Goal: Information Seeking & Learning: Compare options

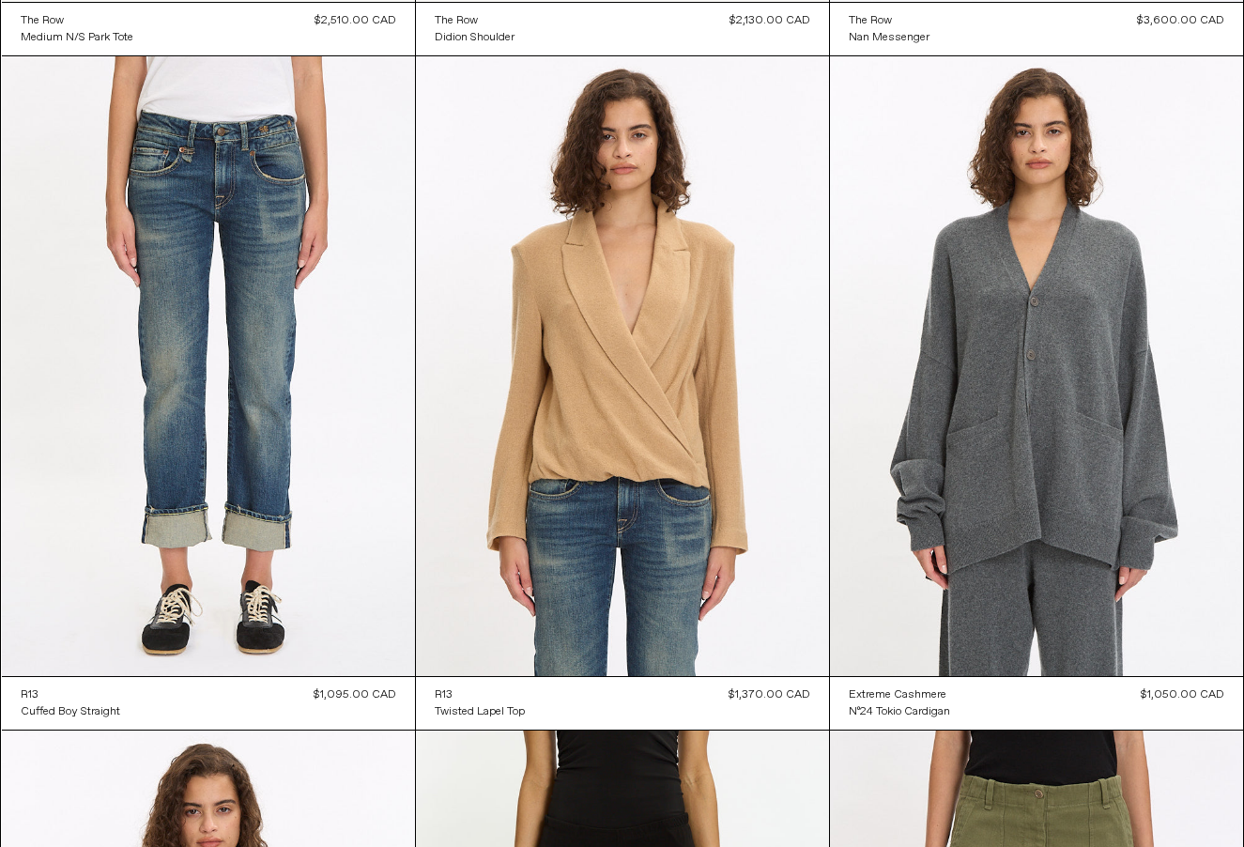
scroll to position [4099, 0]
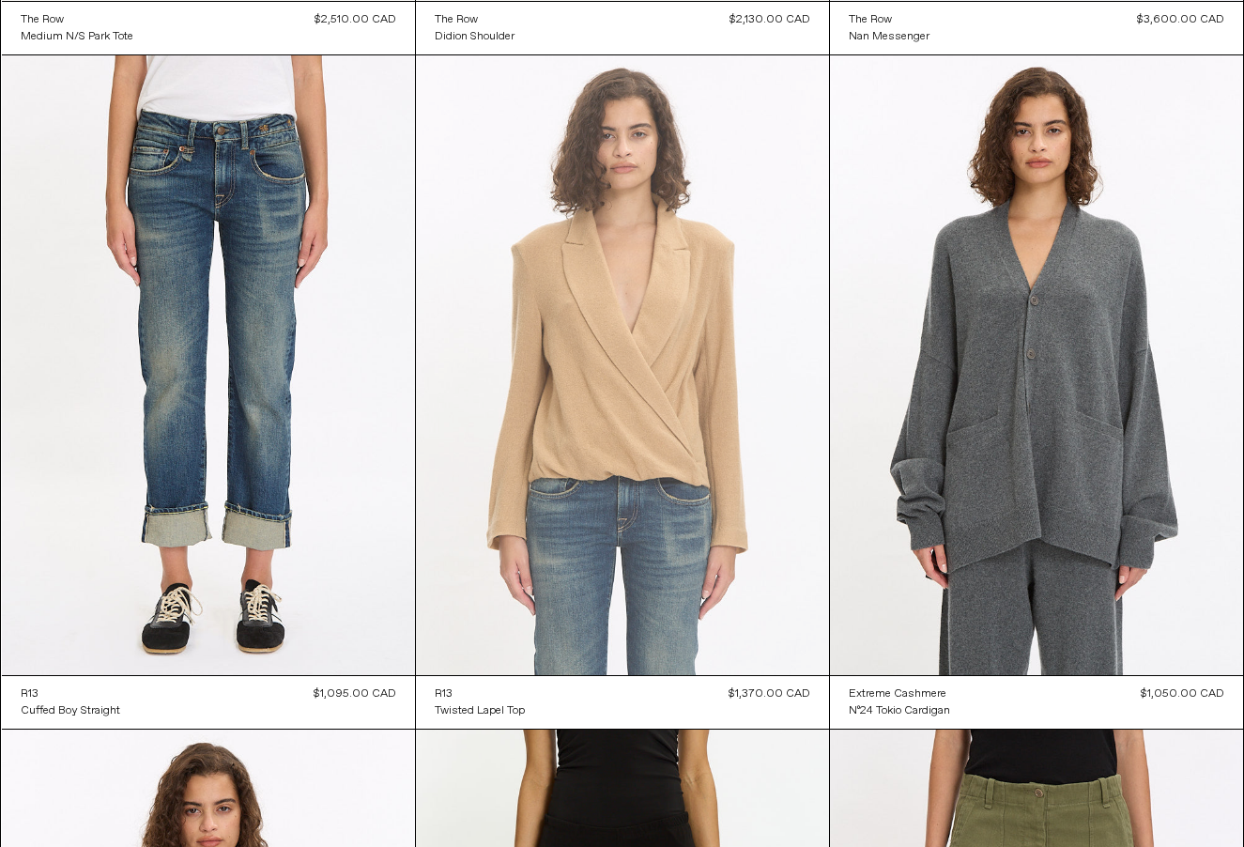
click at [651, 404] on at bounding box center [622, 365] width 413 height 620
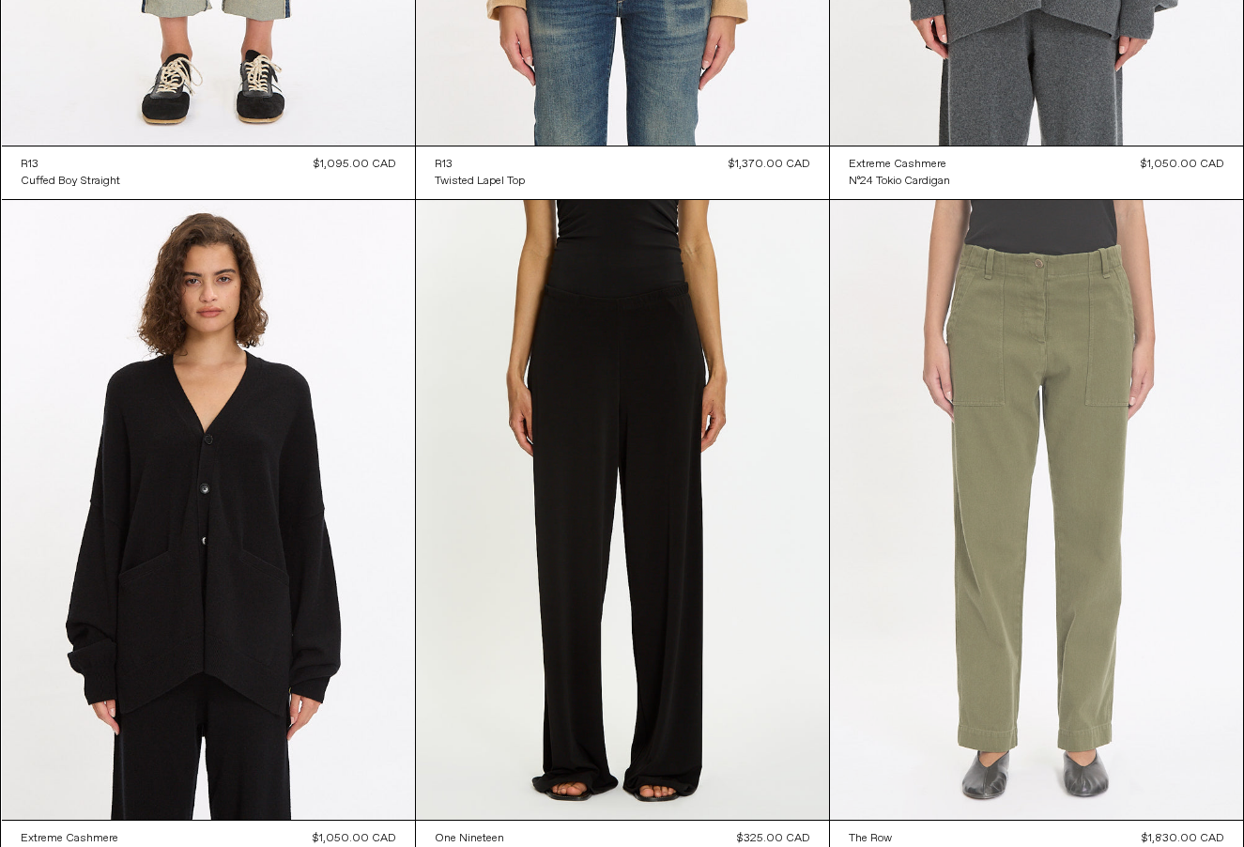
scroll to position [4642, 0]
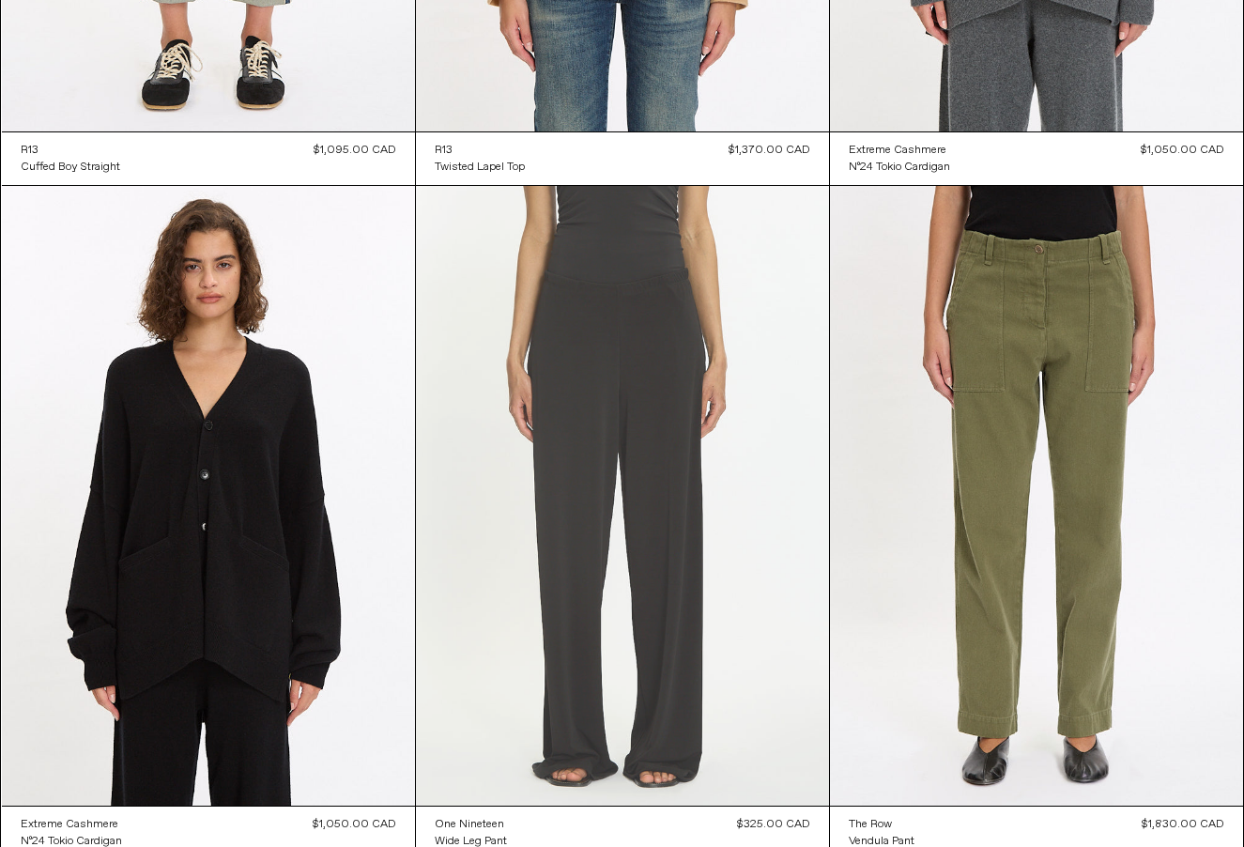
click at [652, 588] on at bounding box center [622, 496] width 413 height 620
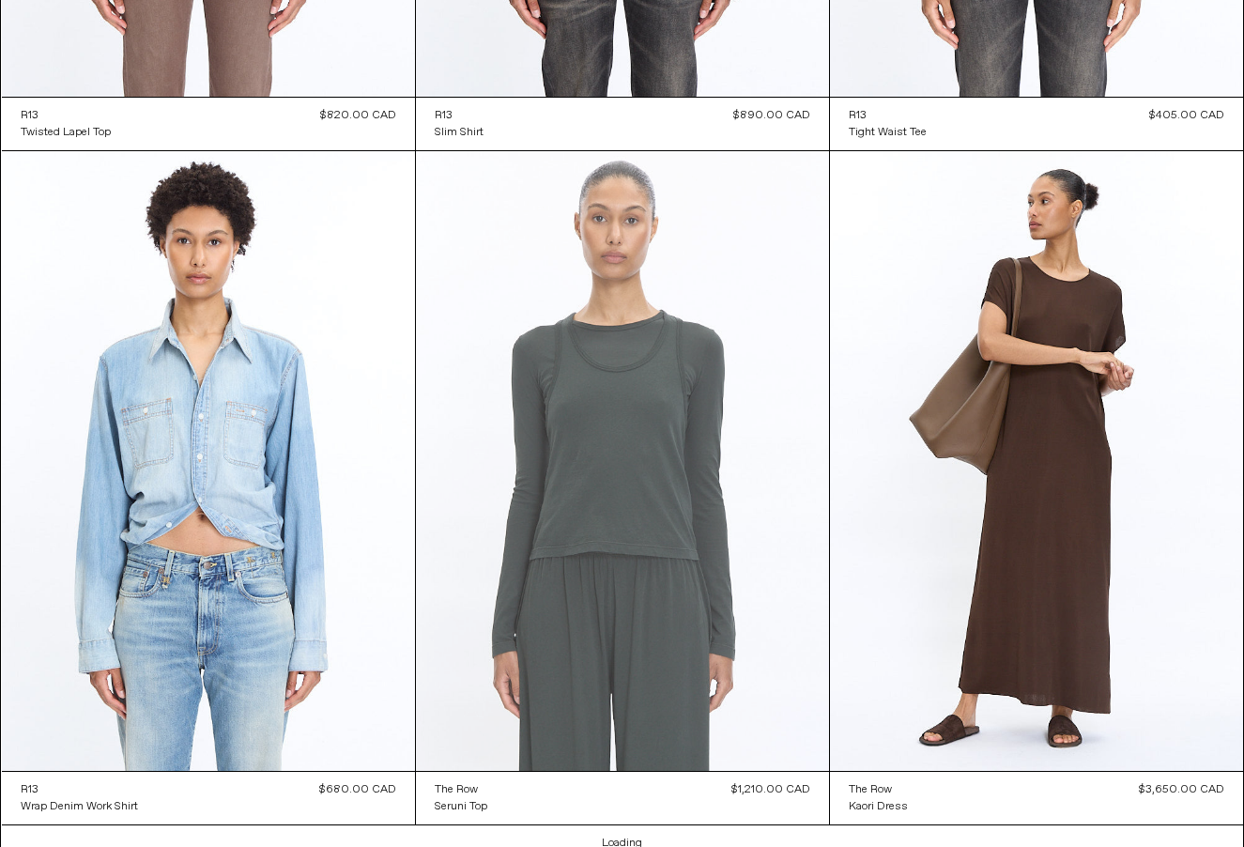
scroll to position [10086, 0]
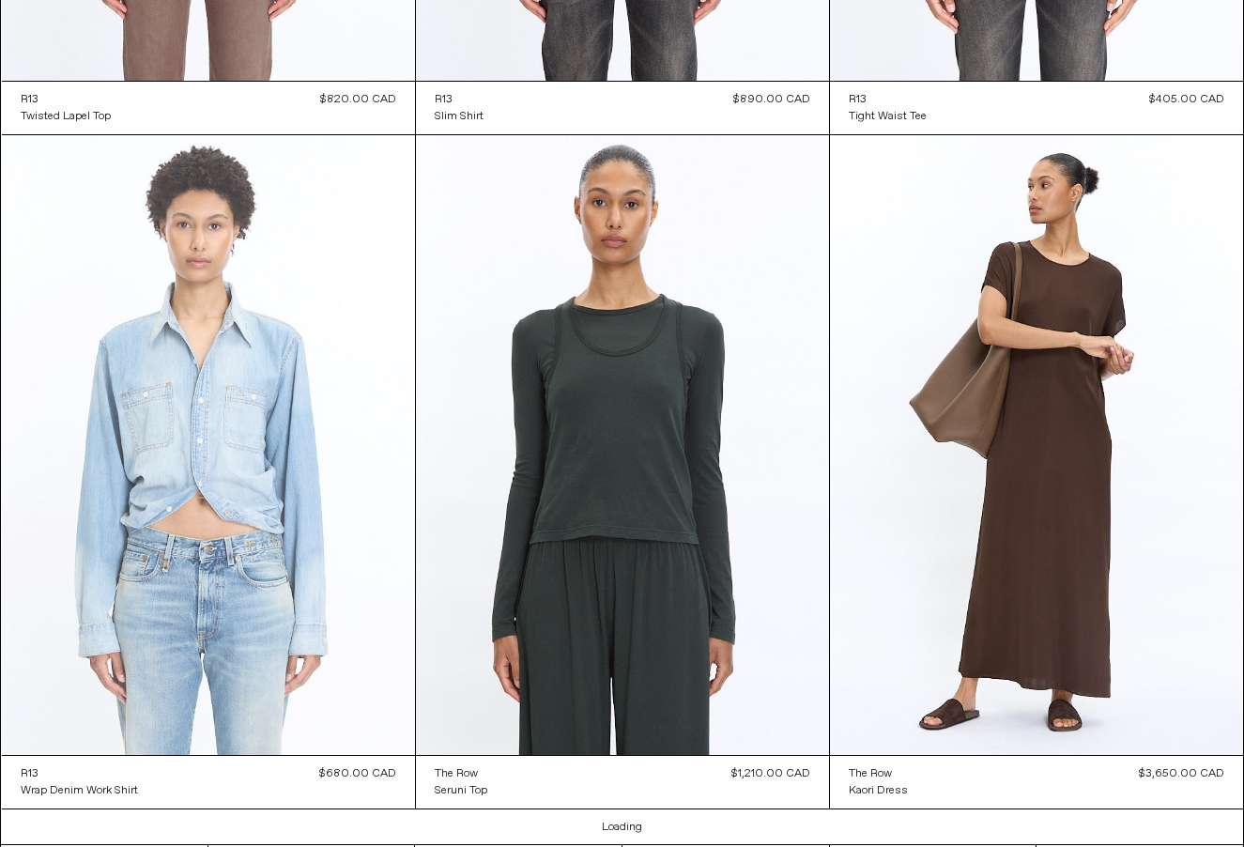
click at [260, 481] on at bounding box center [208, 445] width 413 height 620
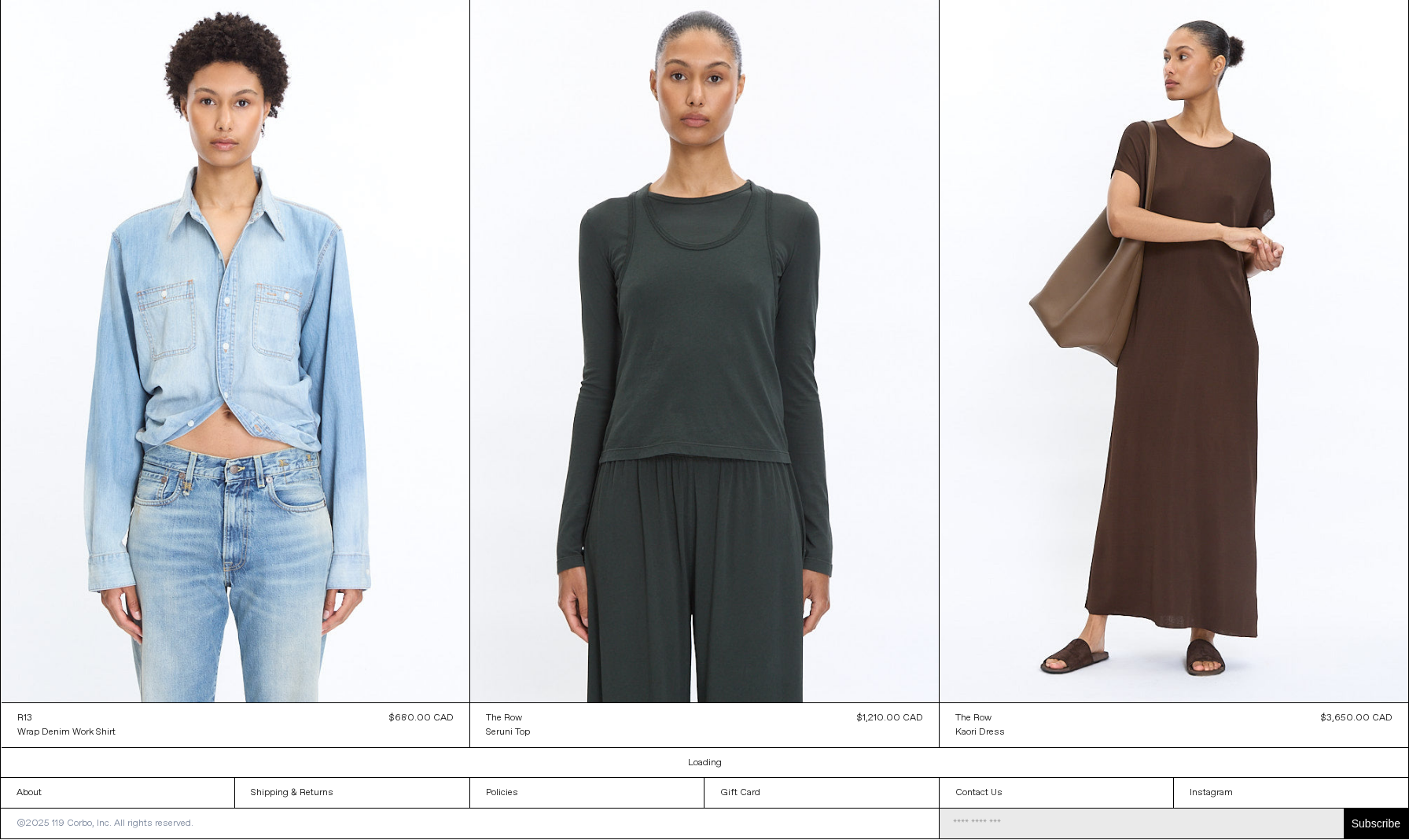
scroll to position [11314, 0]
click at [714, 709] on link "Loading" at bounding box center [704, 762] width 34 height 13
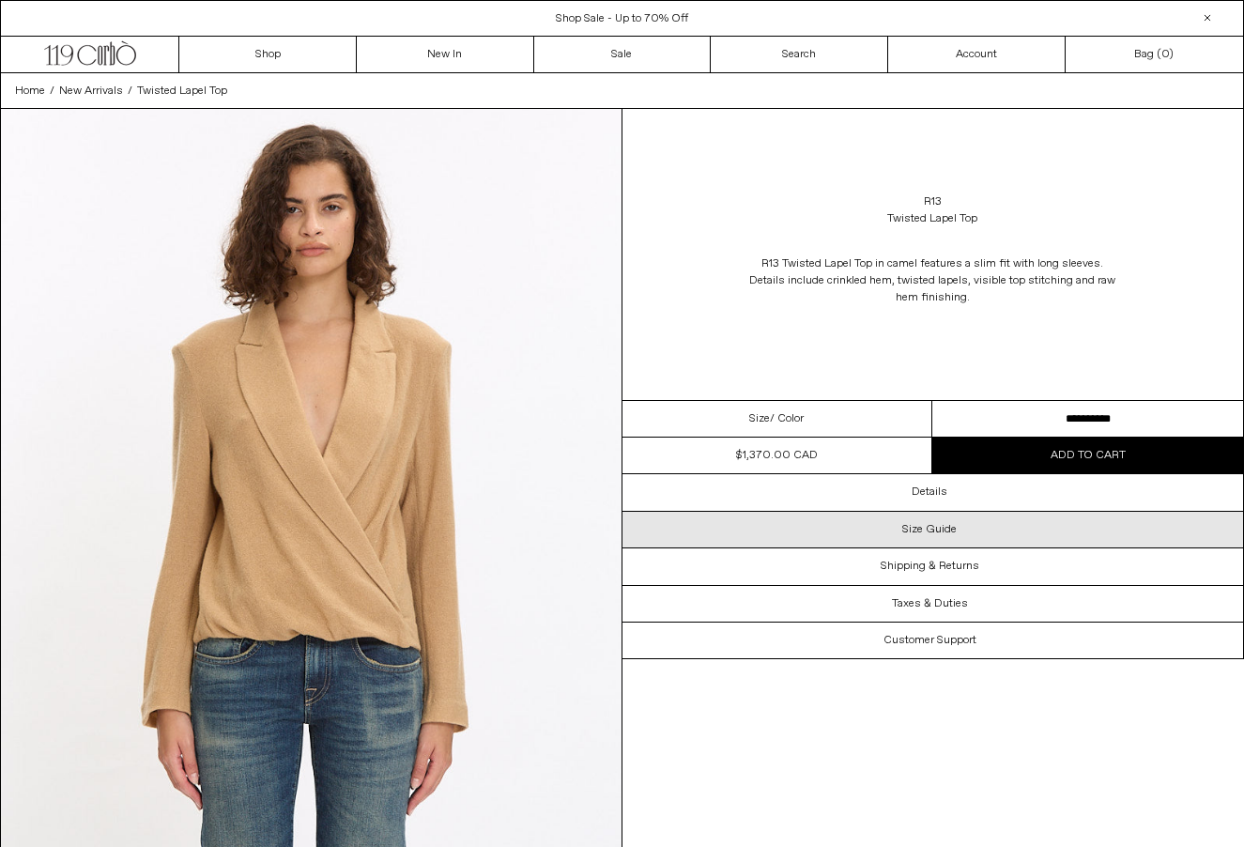
click at [891, 523] on div "Size Guide" at bounding box center [933, 530] width 622 height 36
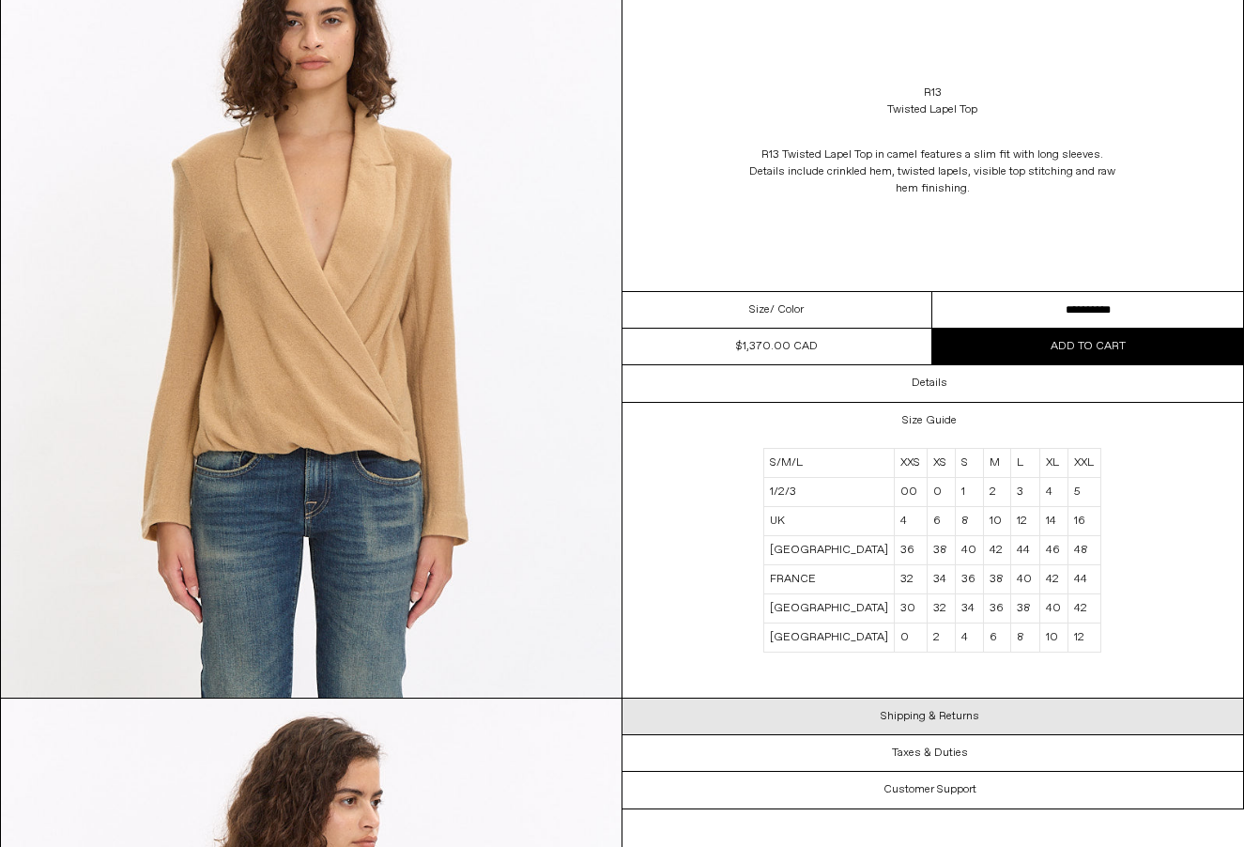
scroll to position [187, 0]
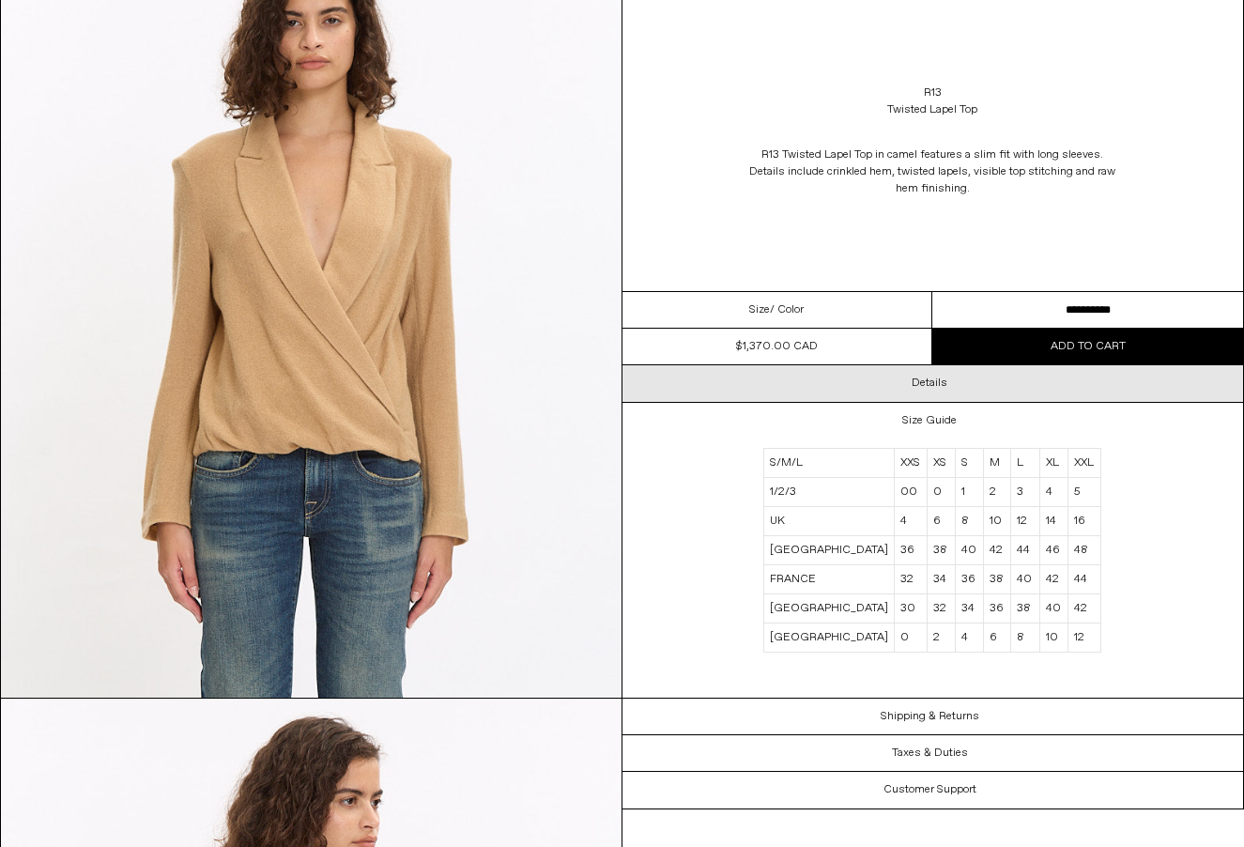
click at [913, 393] on div "Details" at bounding box center [933, 383] width 622 height 36
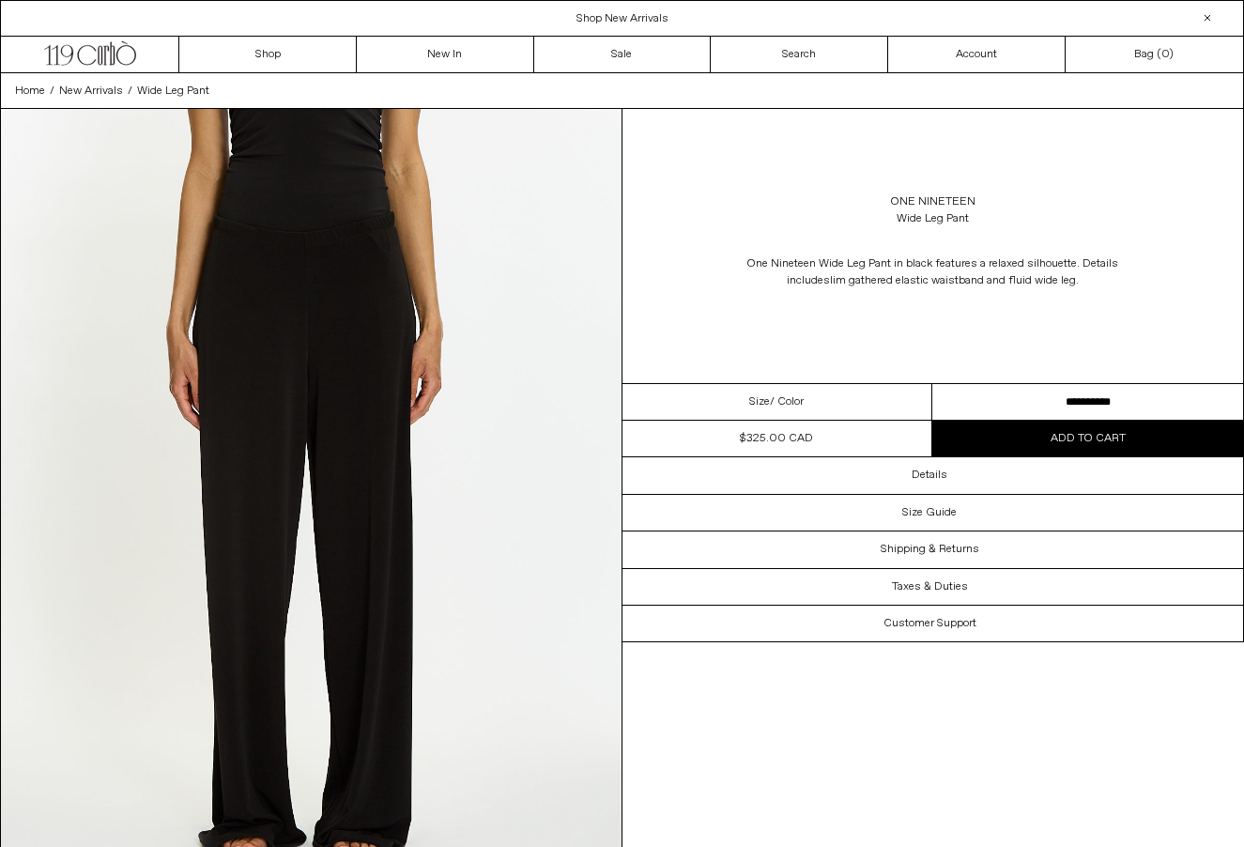
select select "**********"
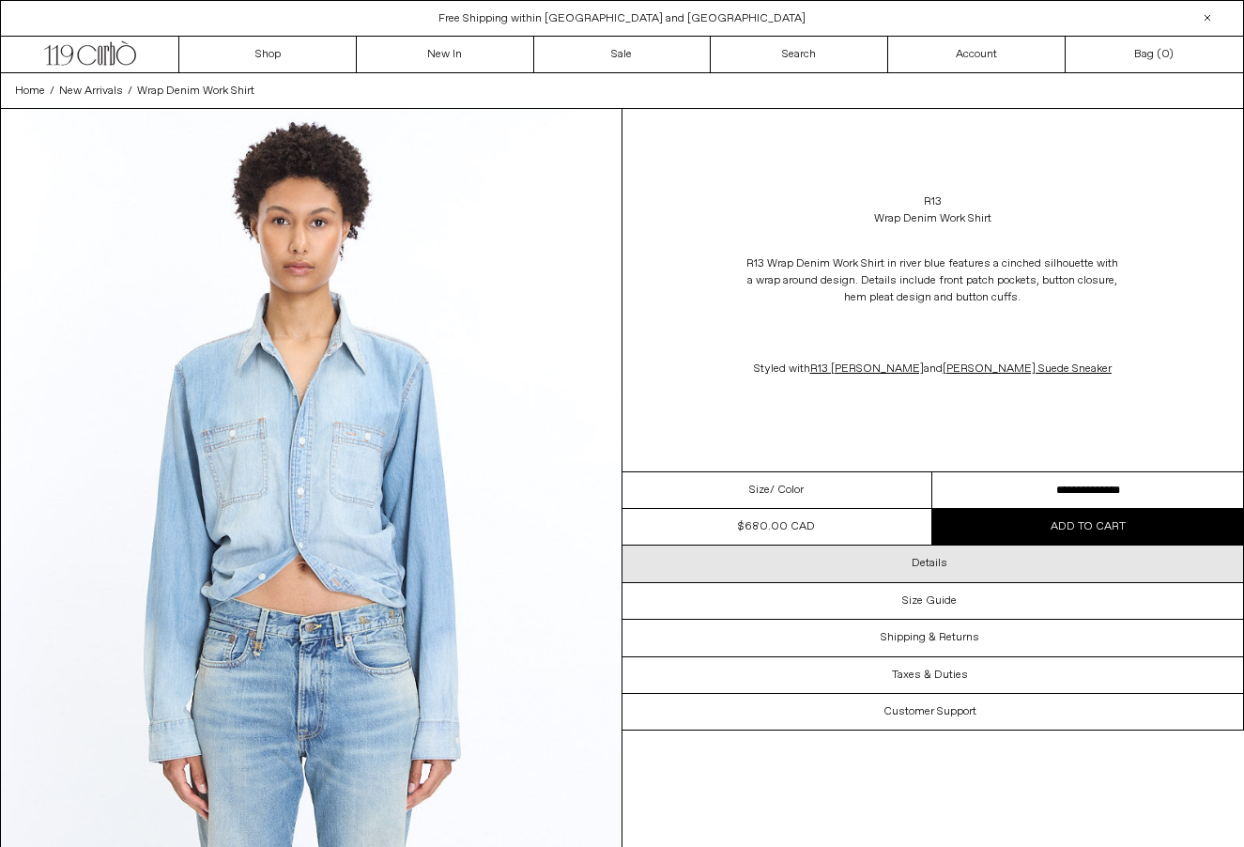
click at [918, 575] on div "Details" at bounding box center [933, 563] width 622 height 36
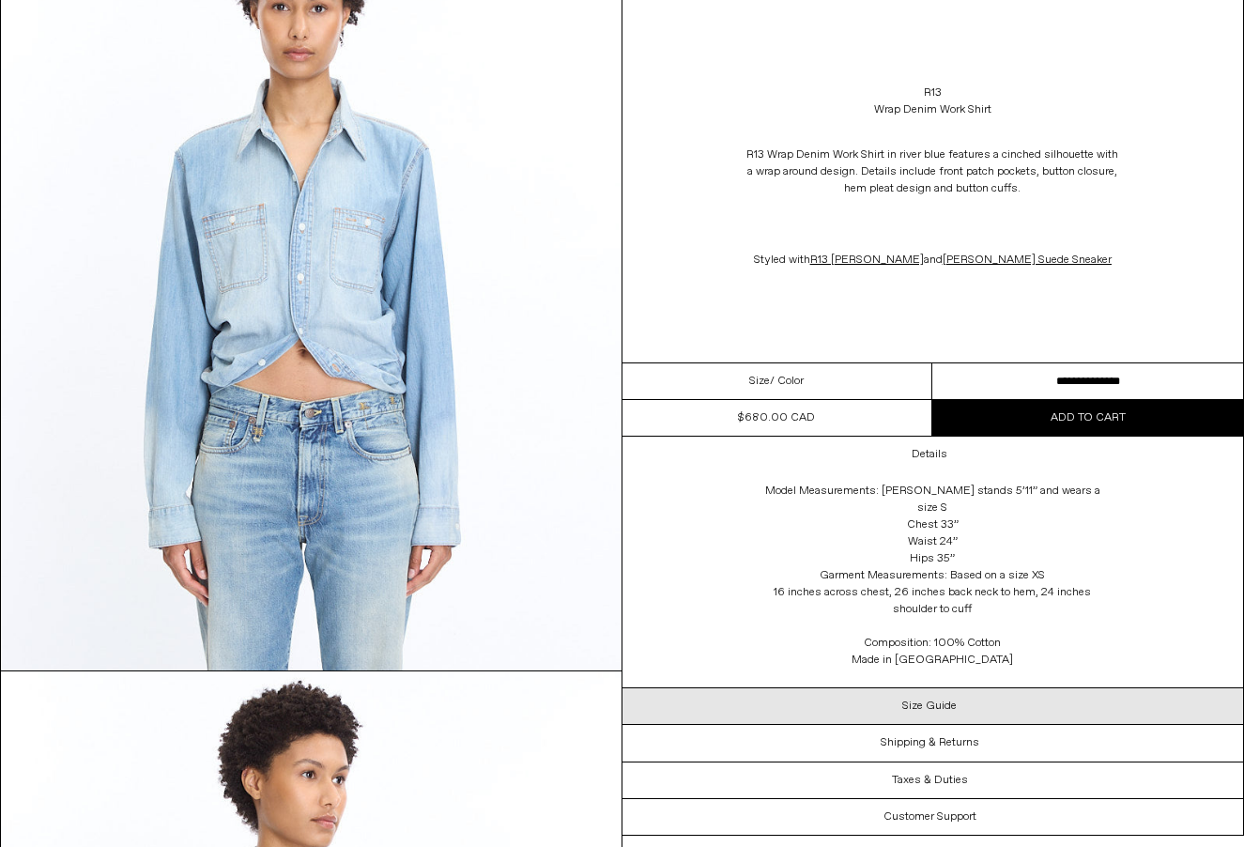
scroll to position [225, 0]
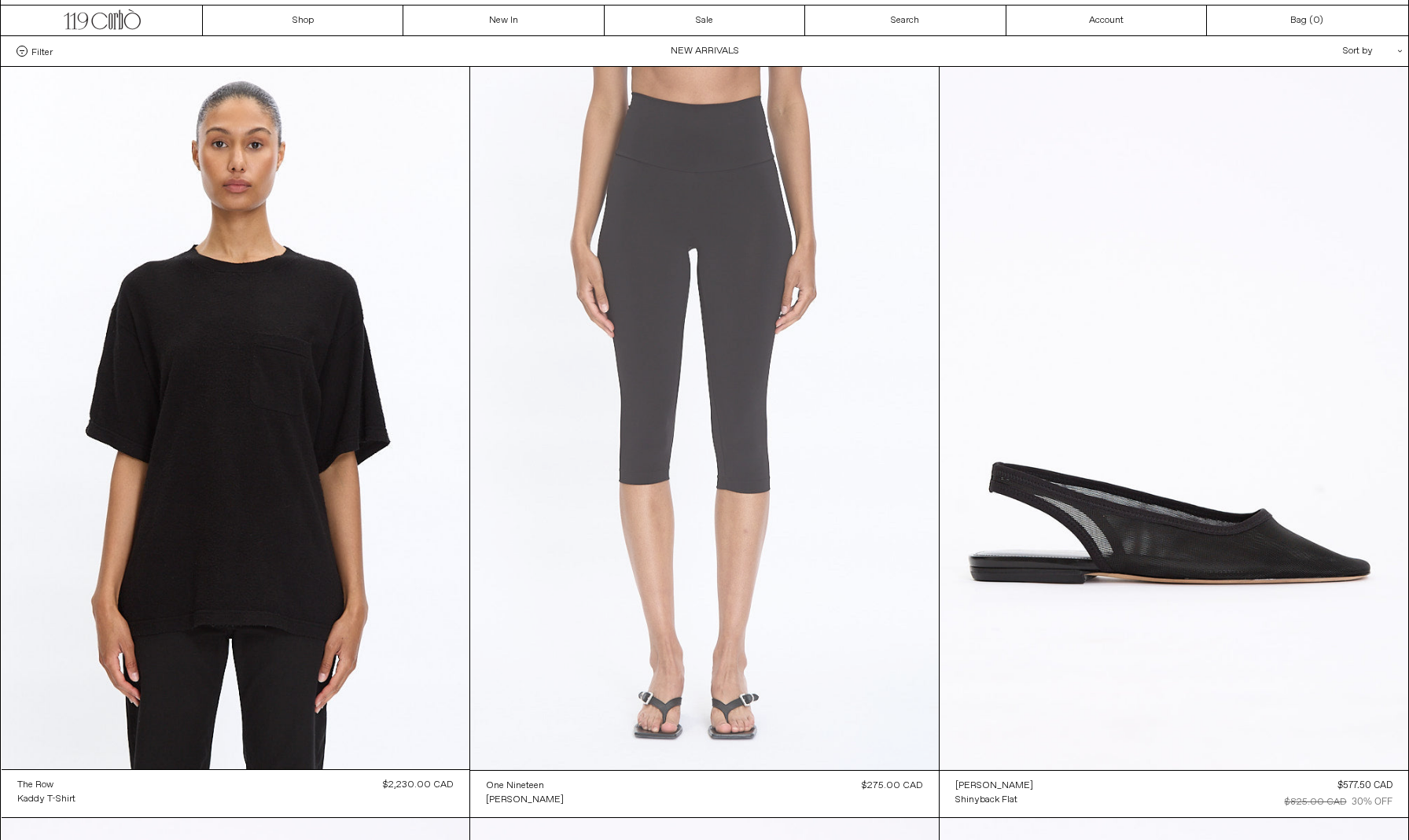
scroll to position [23, 0]
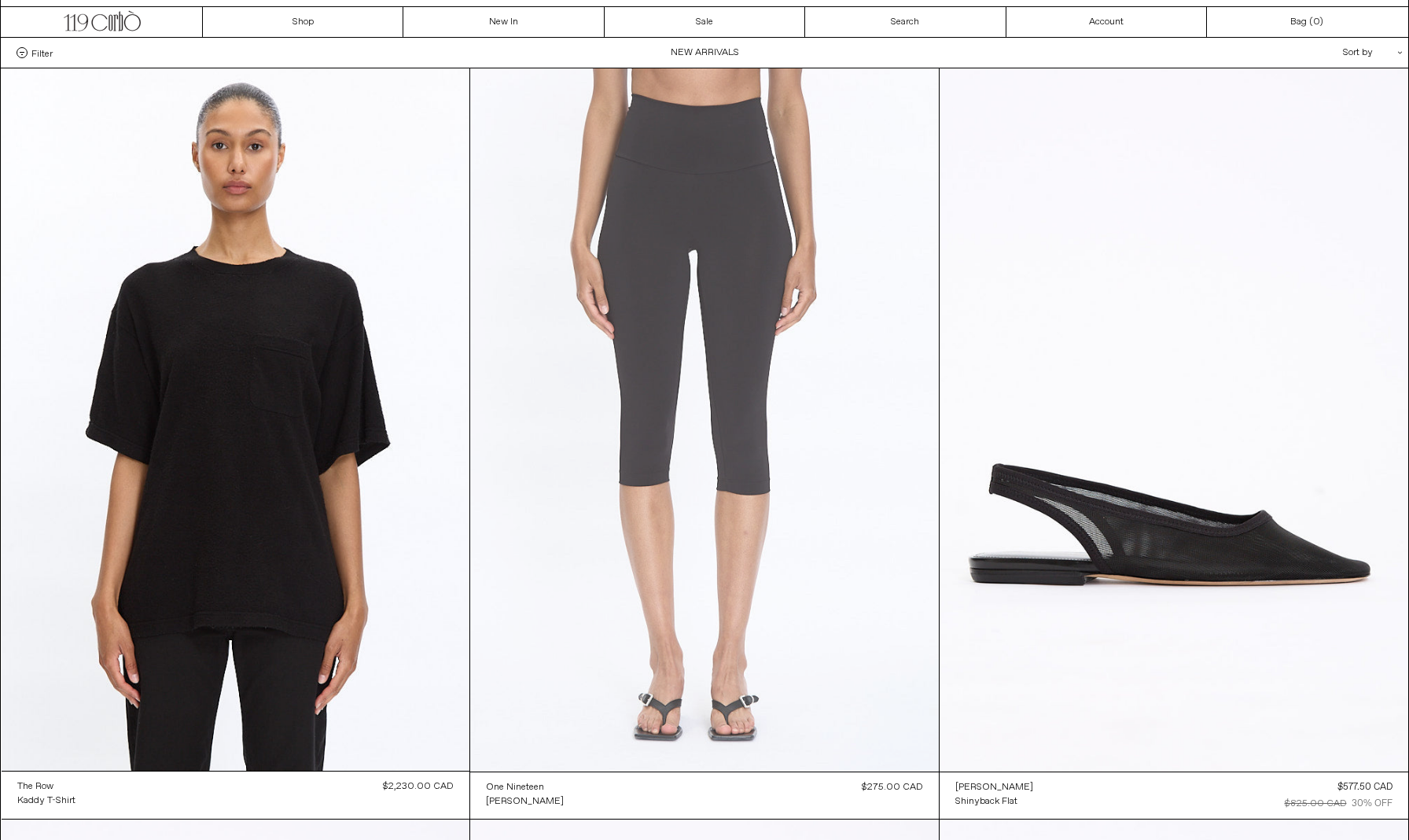
click at [780, 459] on at bounding box center [704, 420] width 469 height 703
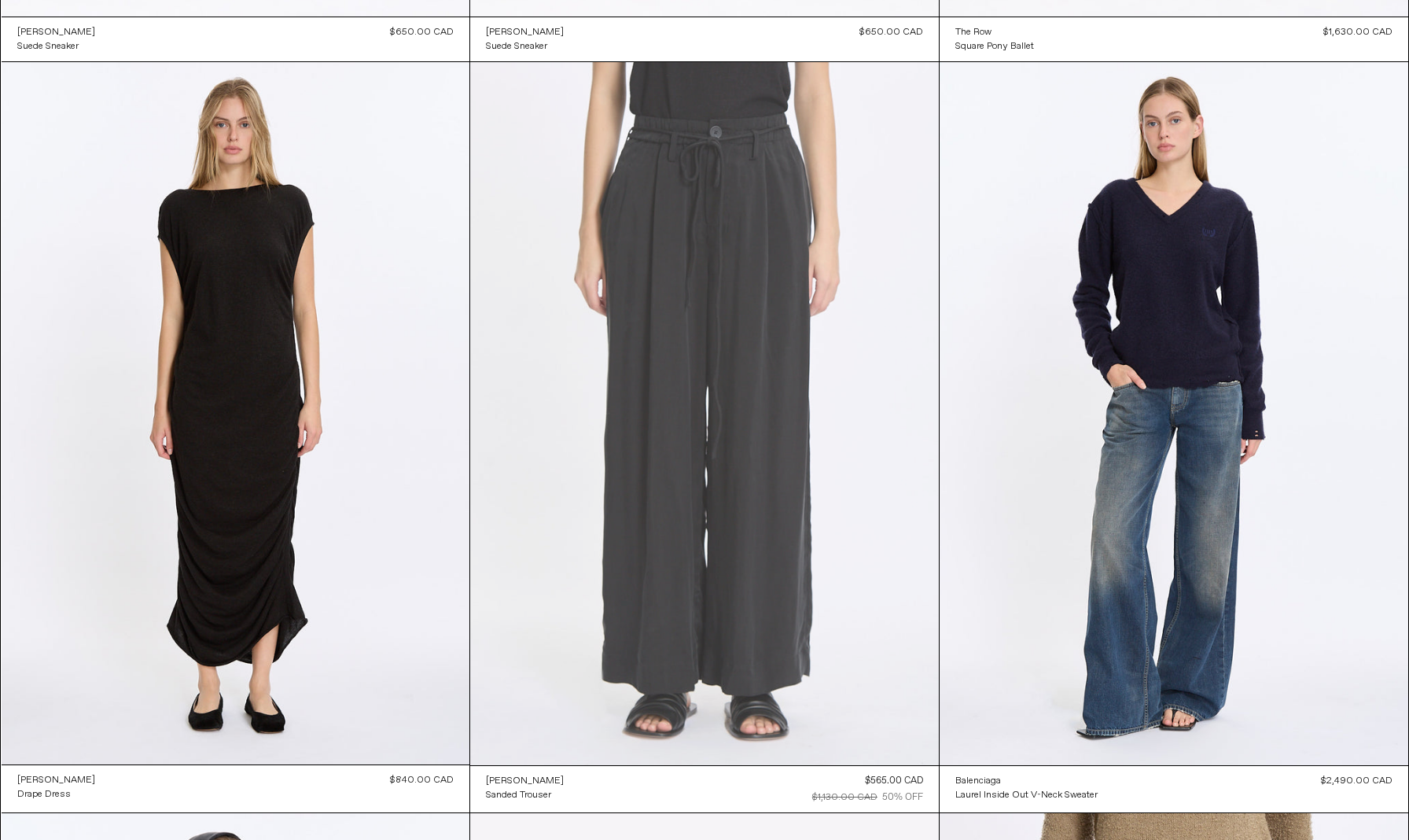
scroll to position [1533, 0]
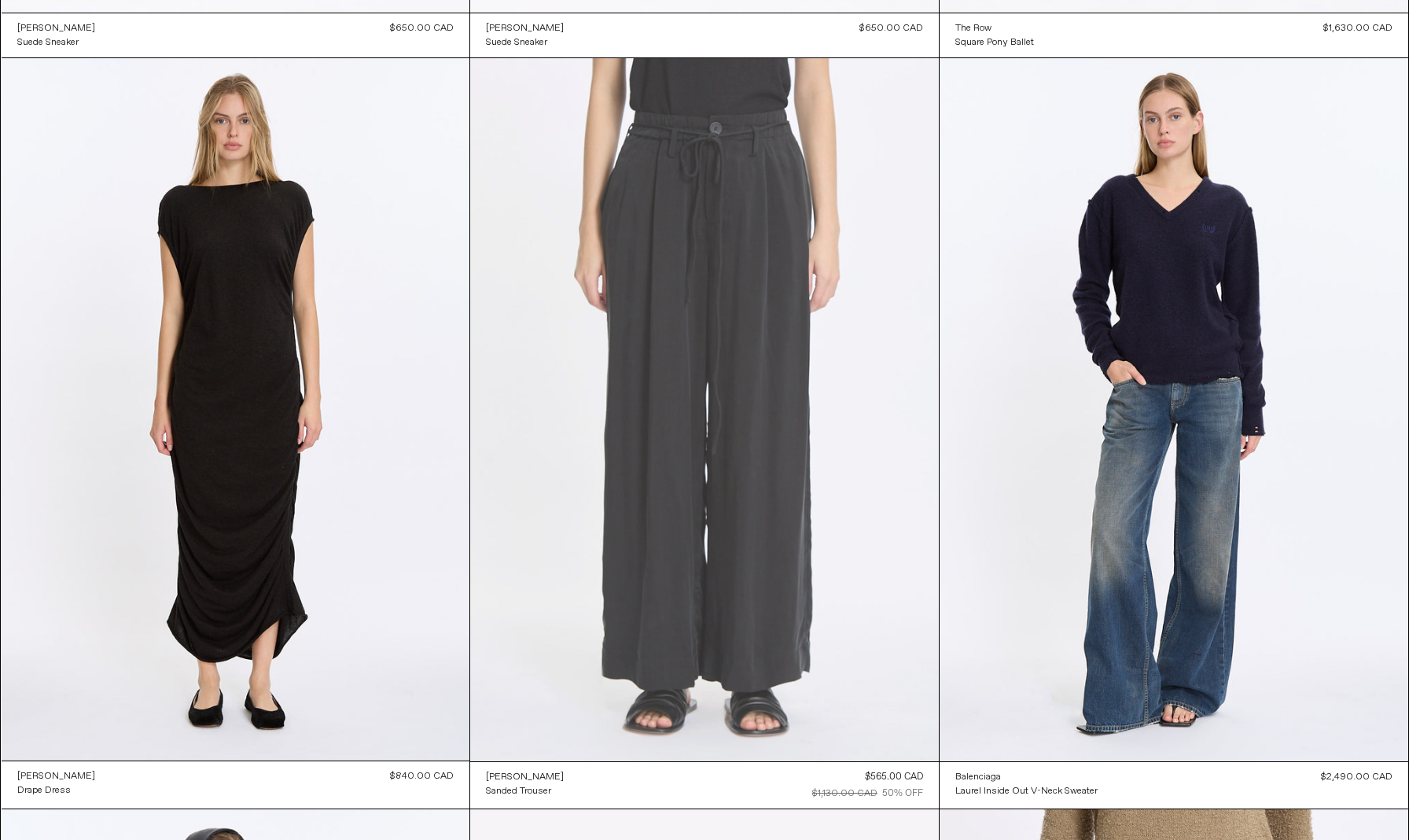
click at [688, 553] on at bounding box center [704, 409] width 469 height 703
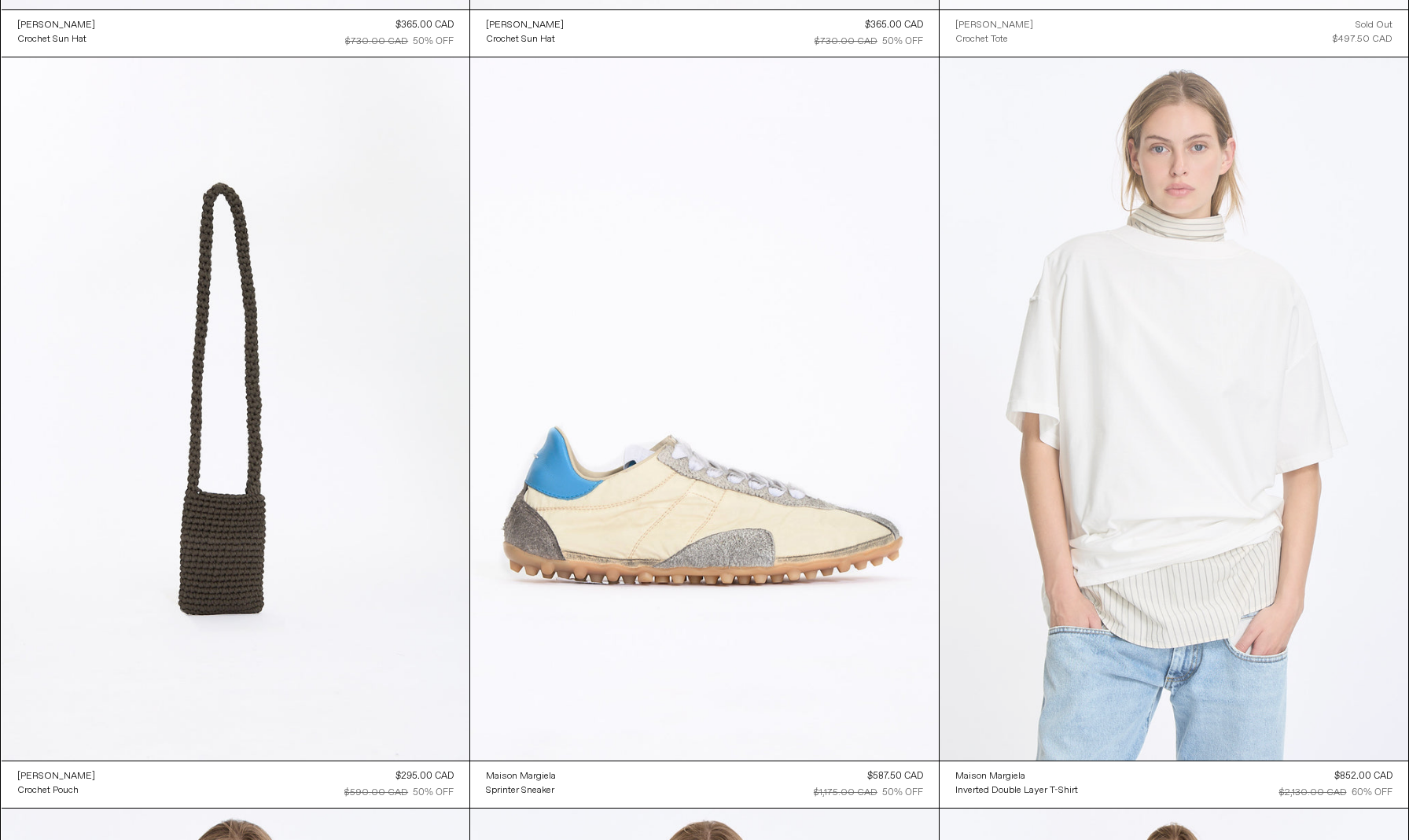
scroll to position [14263, 0]
click at [1252, 426] on at bounding box center [1174, 408] width 469 height 703
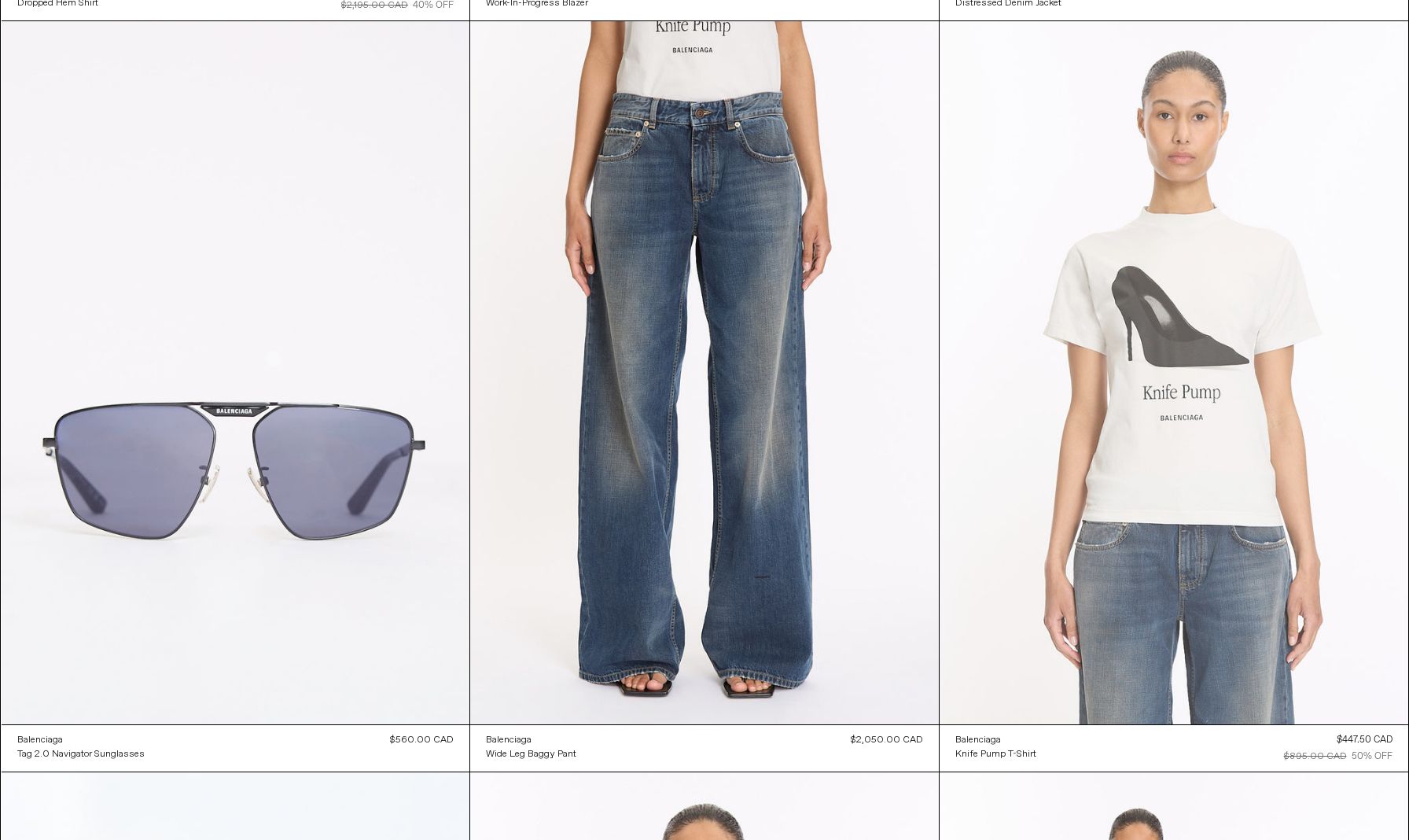
scroll to position [15804, 0]
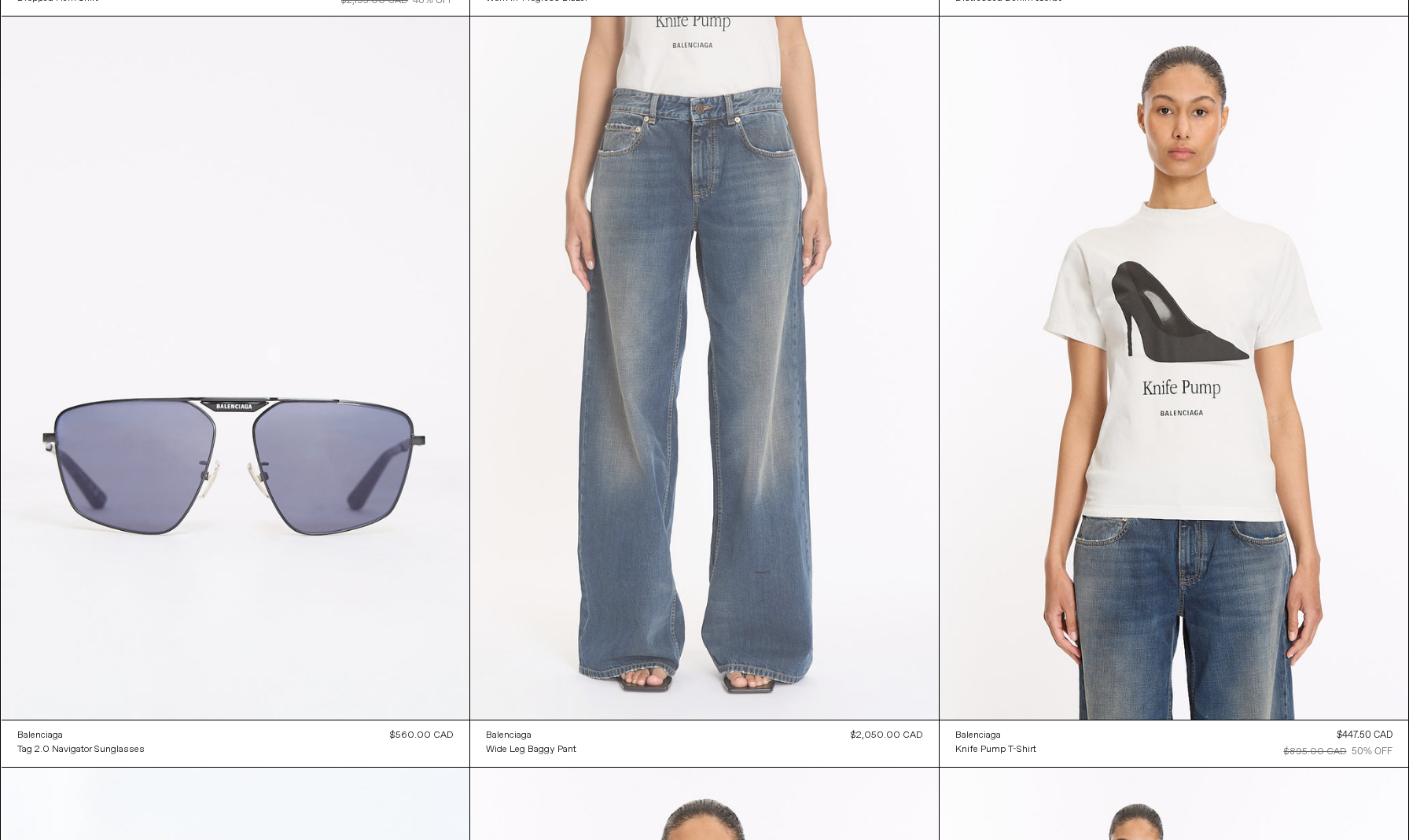
click at [736, 540] on at bounding box center [704, 368] width 469 height 703
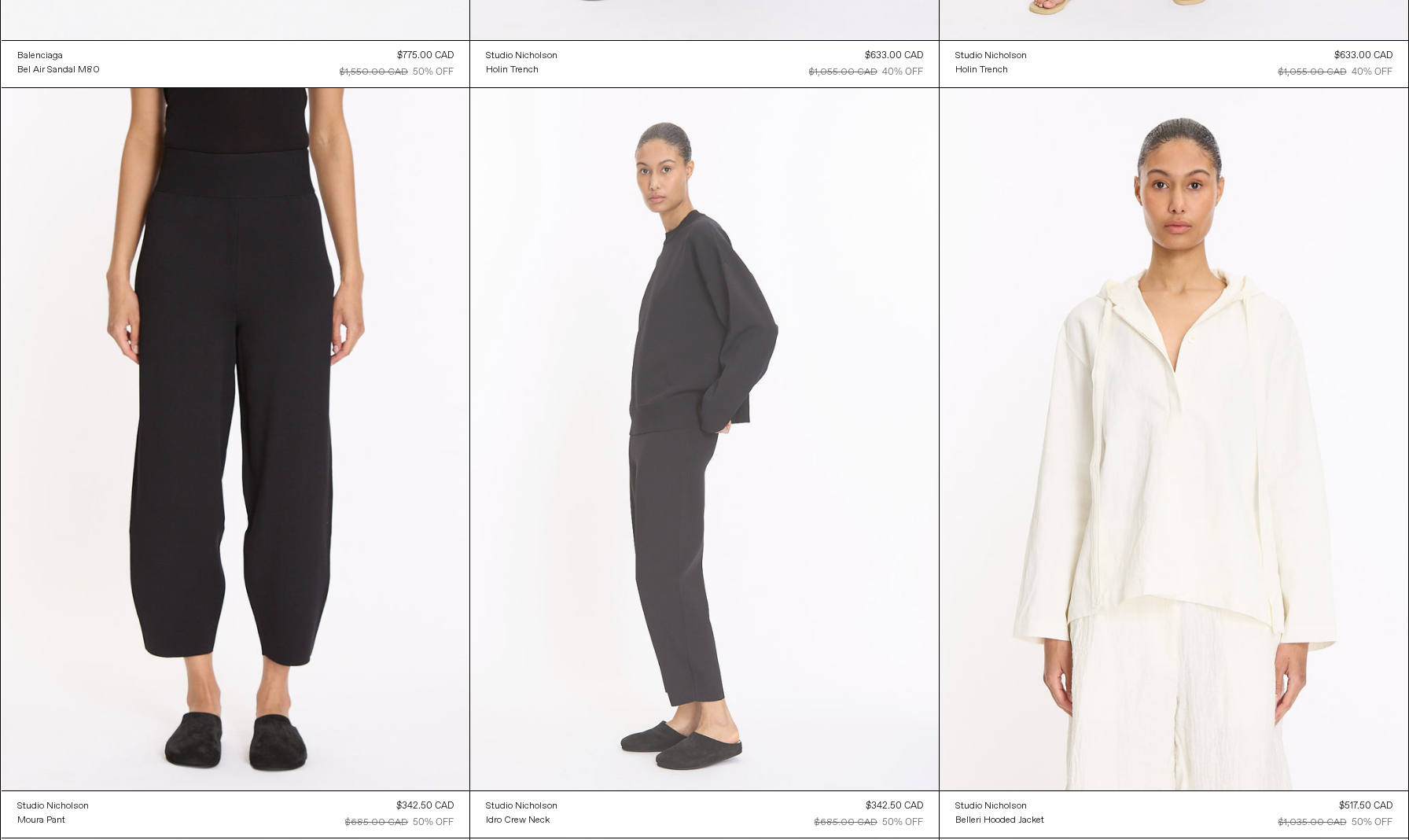
scroll to position [17989, 0]
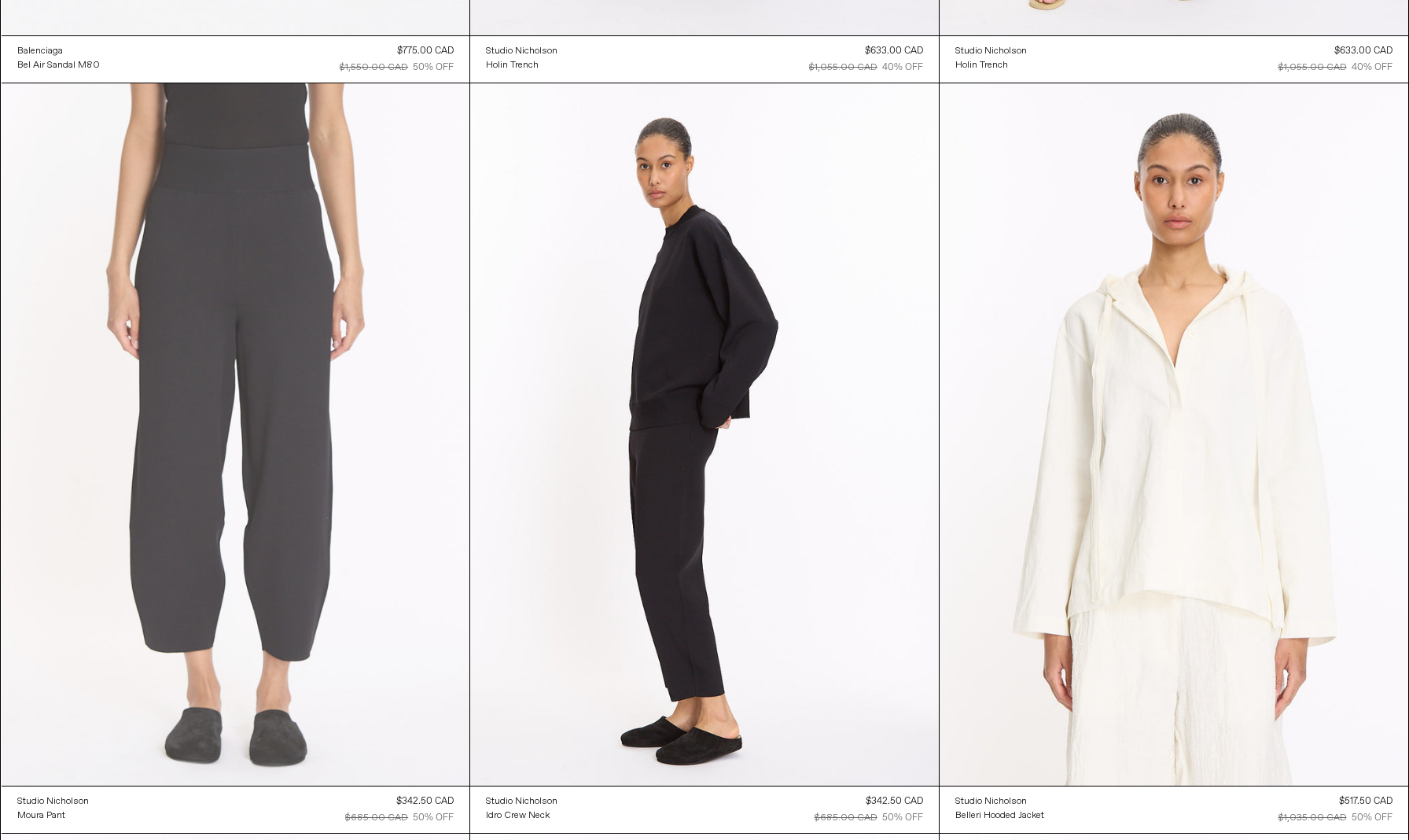
click at [293, 544] on at bounding box center [236, 435] width 469 height 702
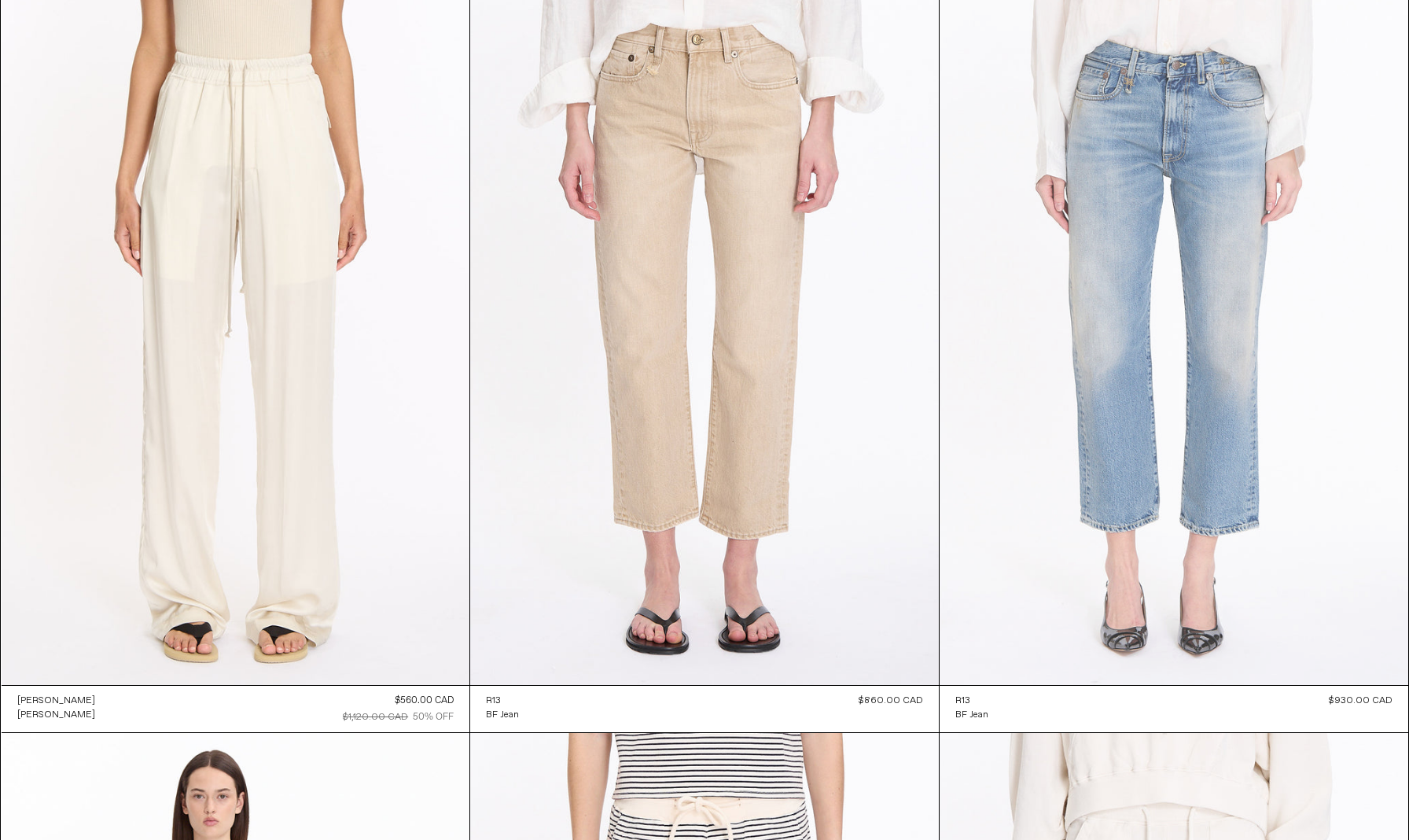
scroll to position [37581, 0]
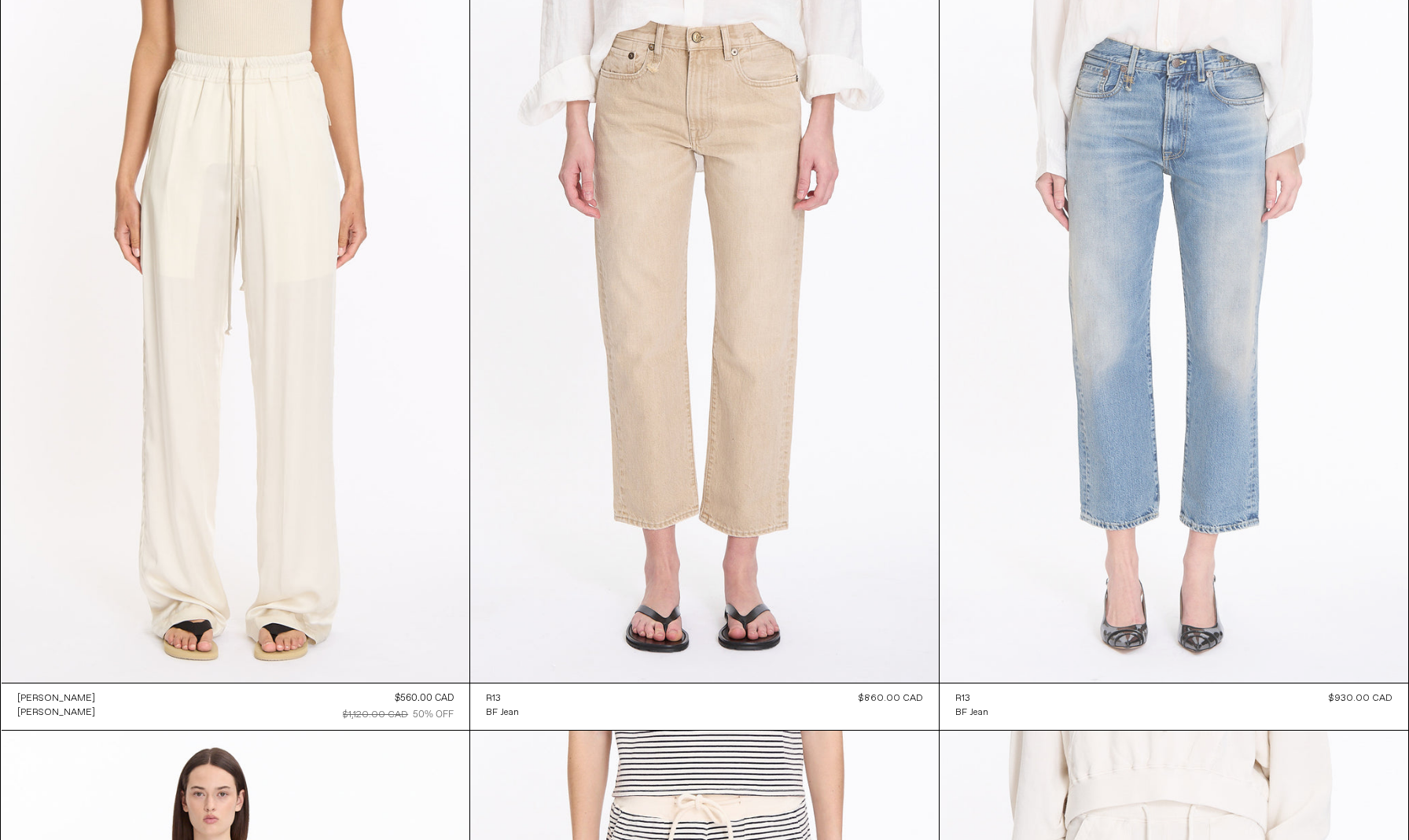
click at [1152, 346] on at bounding box center [1174, 332] width 469 height 703
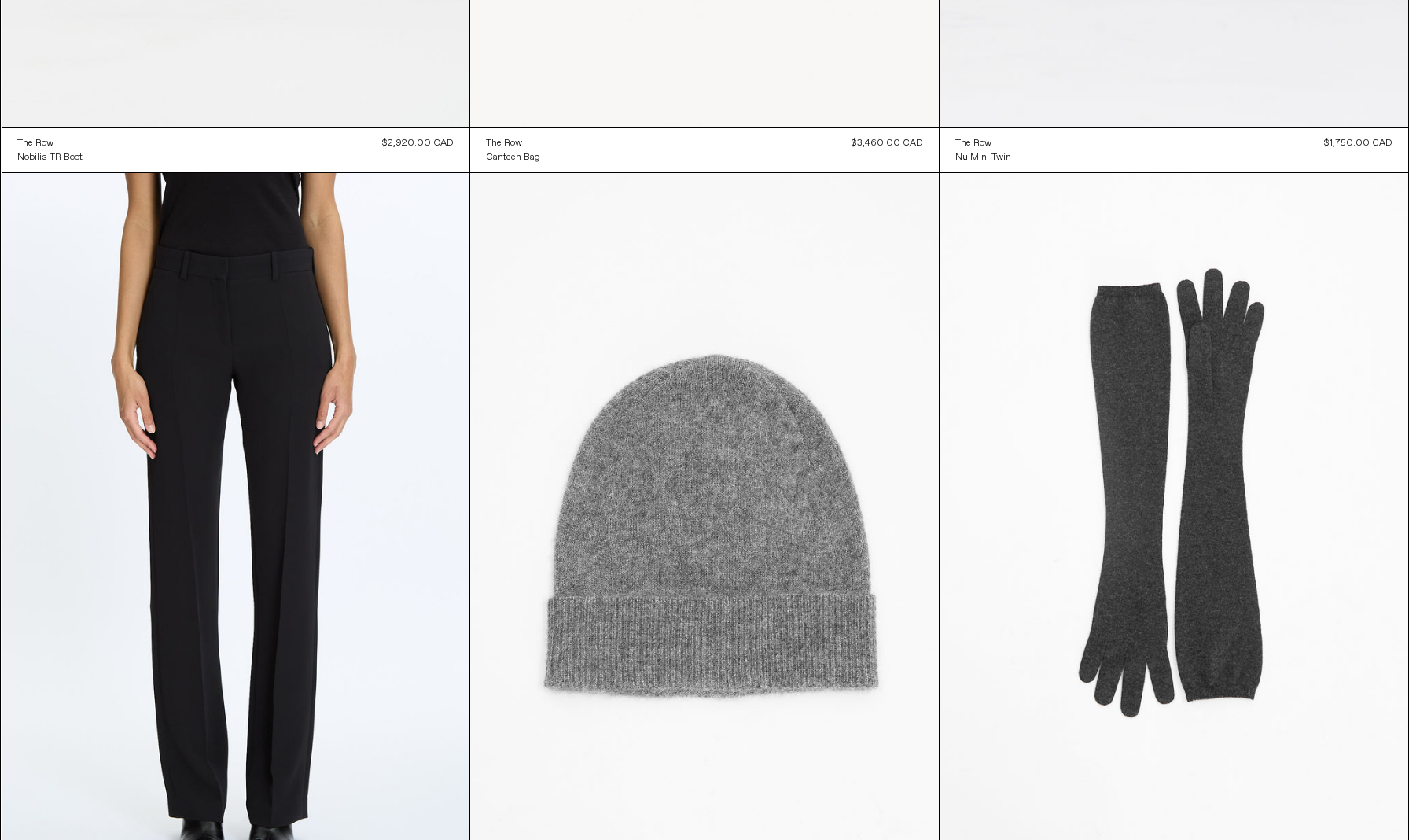
scroll to position [57768, 0]
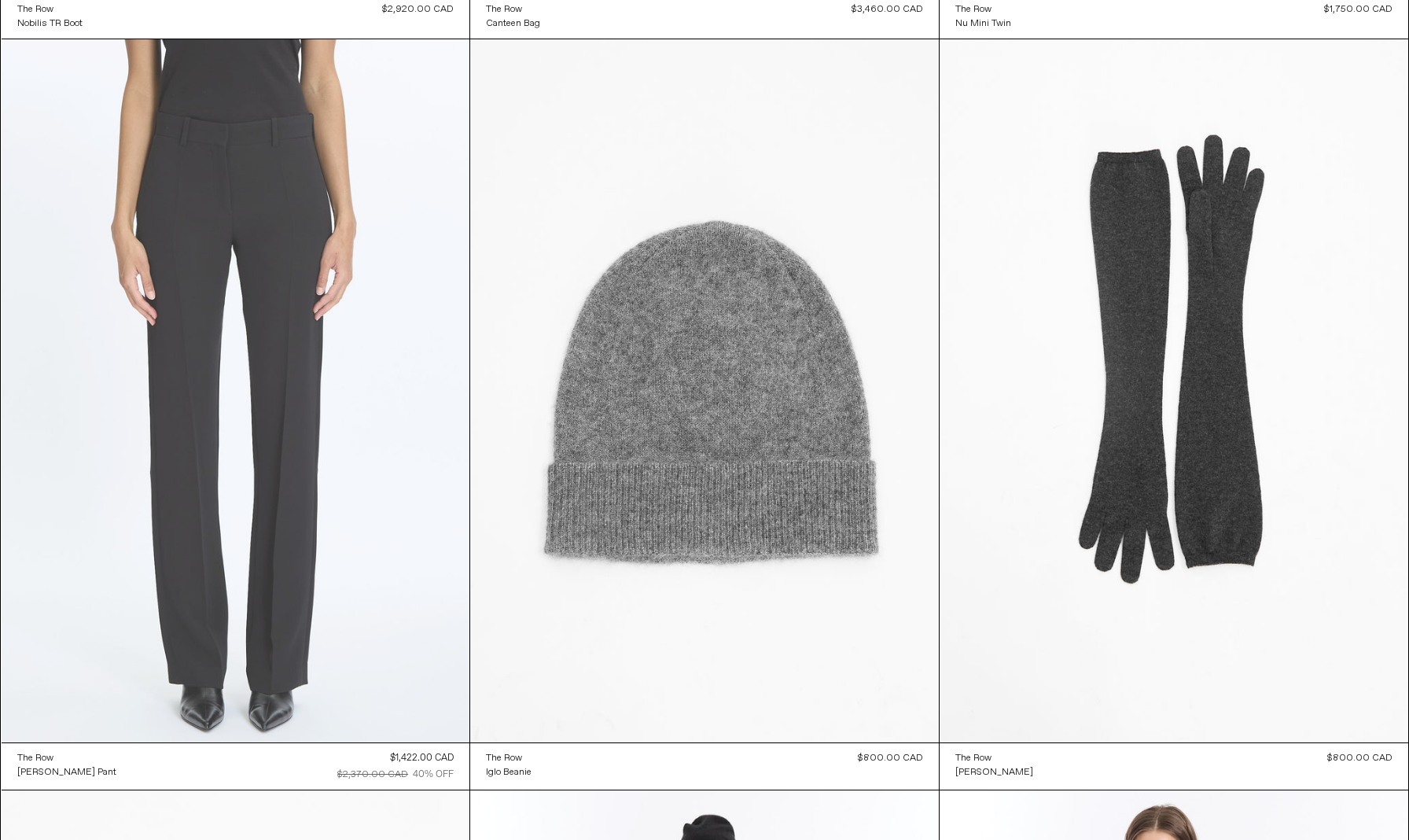
click at [325, 606] on at bounding box center [236, 390] width 469 height 702
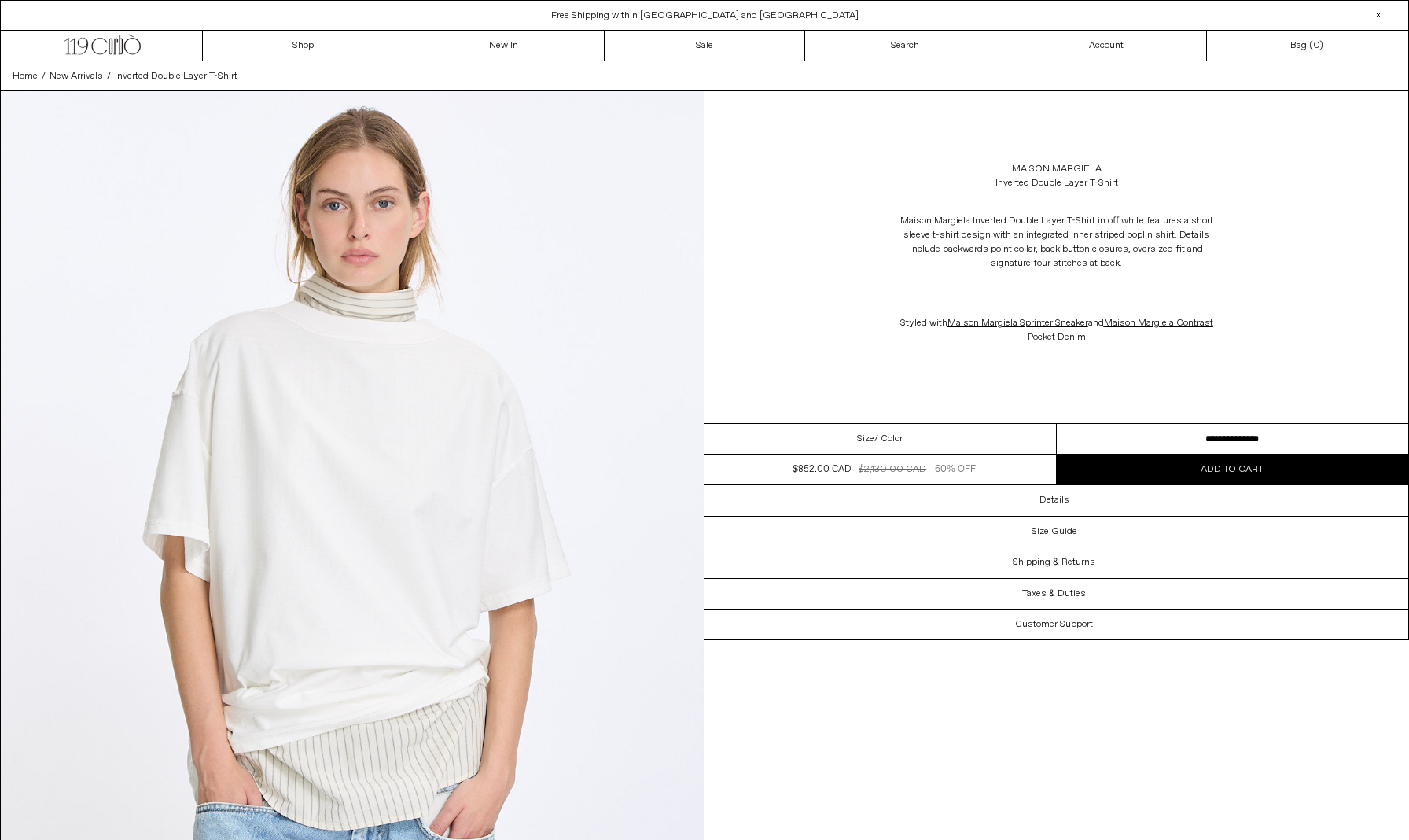
drag, startPoint x: 1042, startPoint y: 219, endPoint x: 1143, endPoint y: 255, distance: 107.2
click at [1143, 255] on p "Maison Margiela Inverted Double Layer T-Shirt in off white features a short sle…" at bounding box center [1057, 242] width 315 height 72
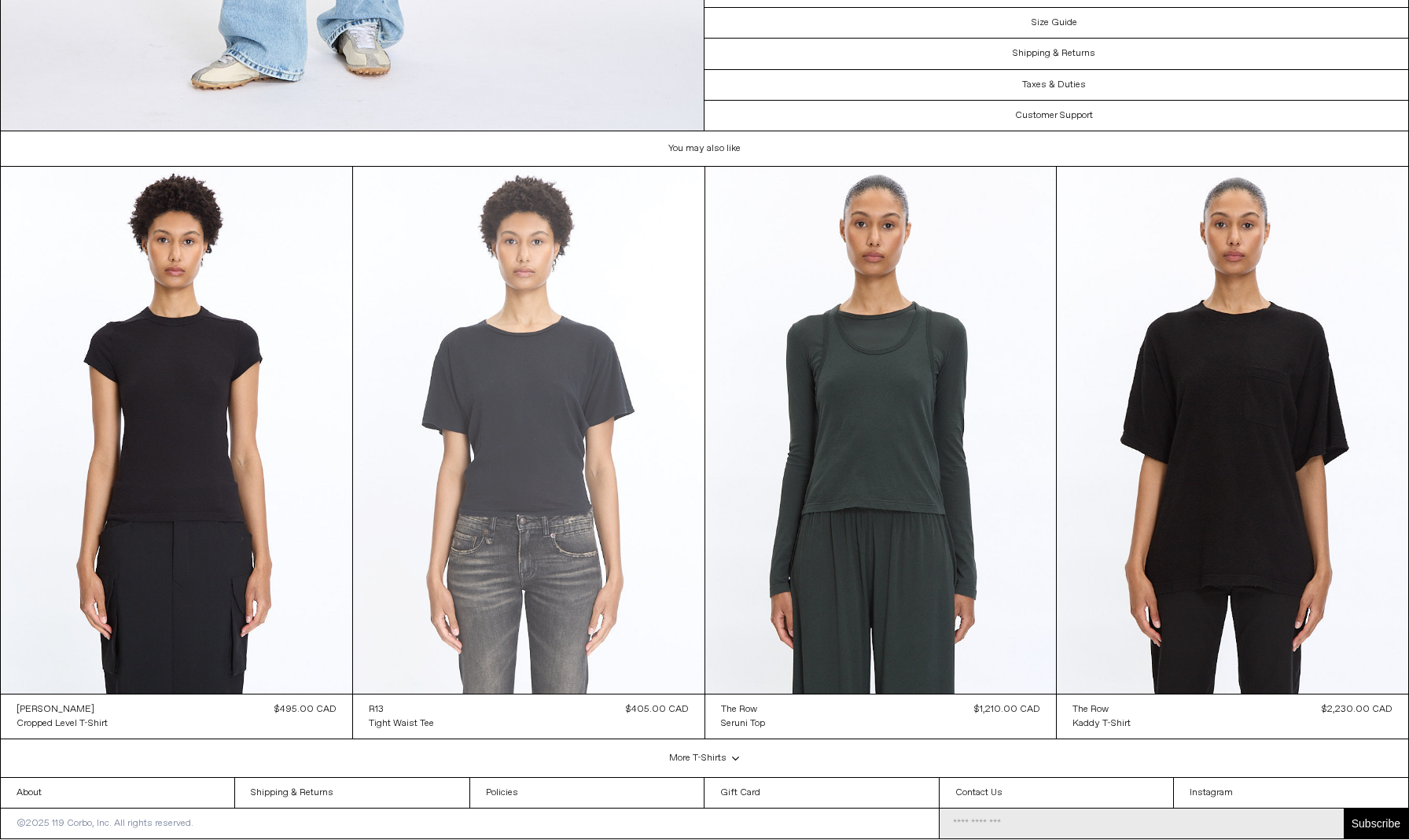
scroll to position [4357, 0]
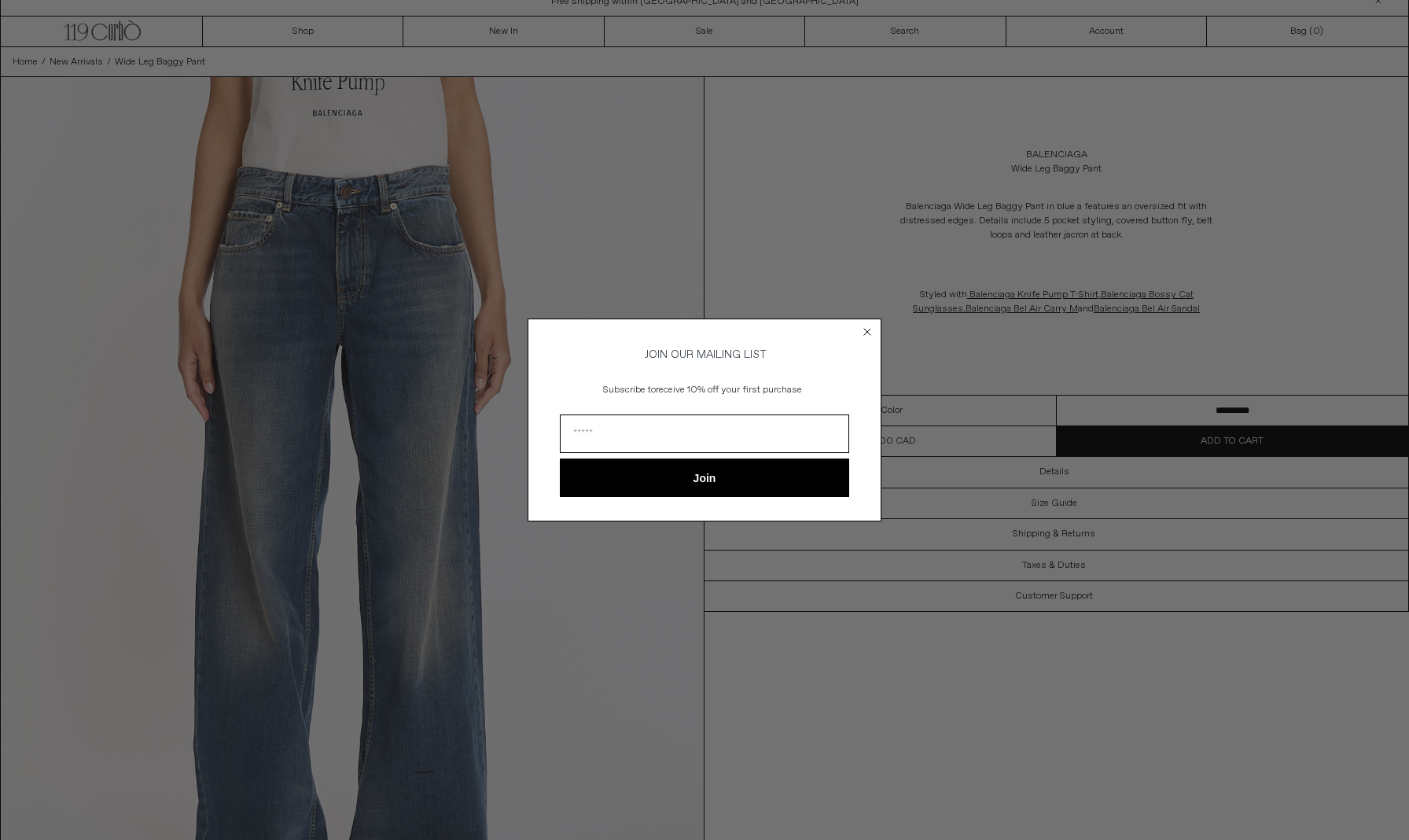
click at [868, 331] on circle "Close dialog" at bounding box center [868, 332] width 15 height 15
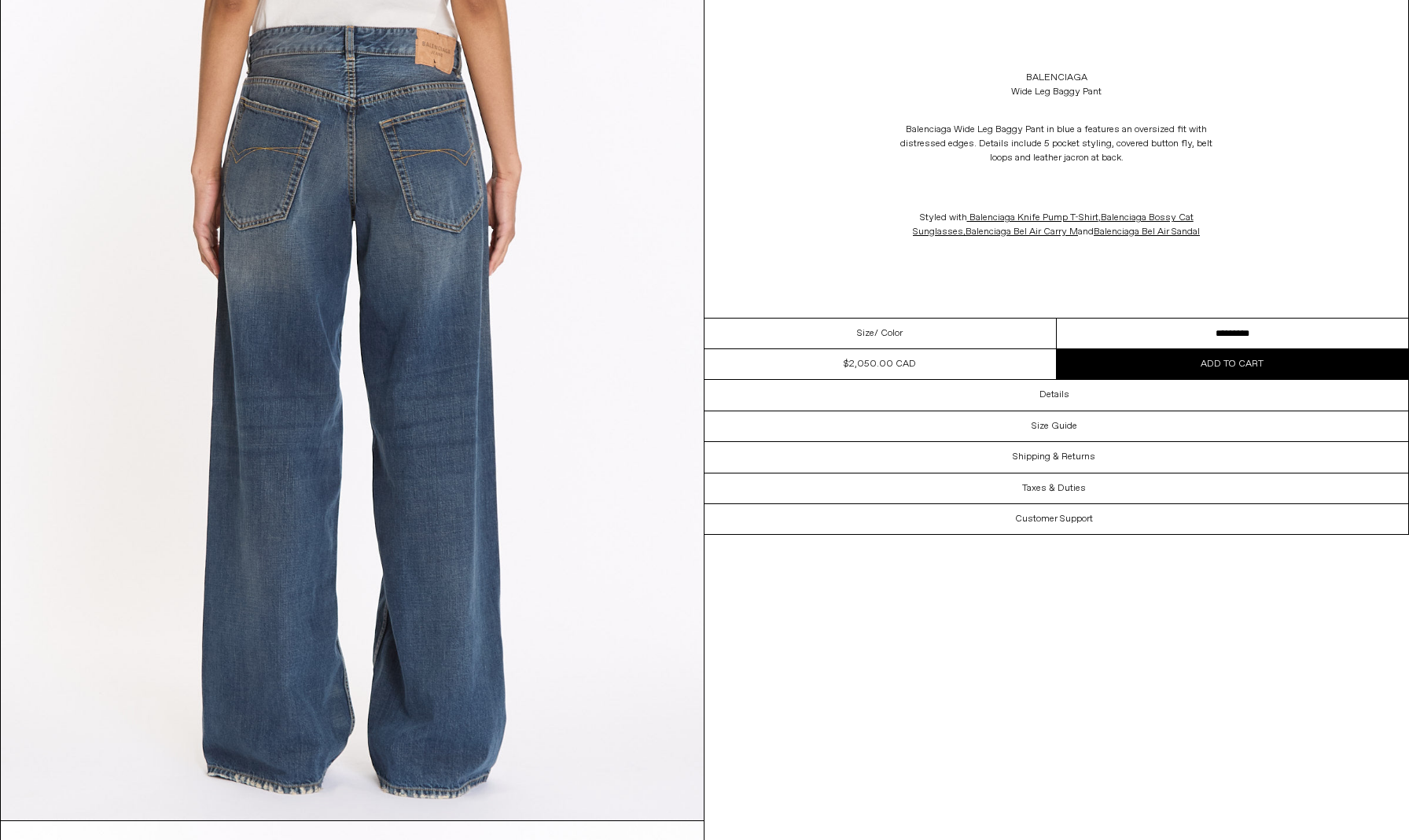
scroll to position [2784, 0]
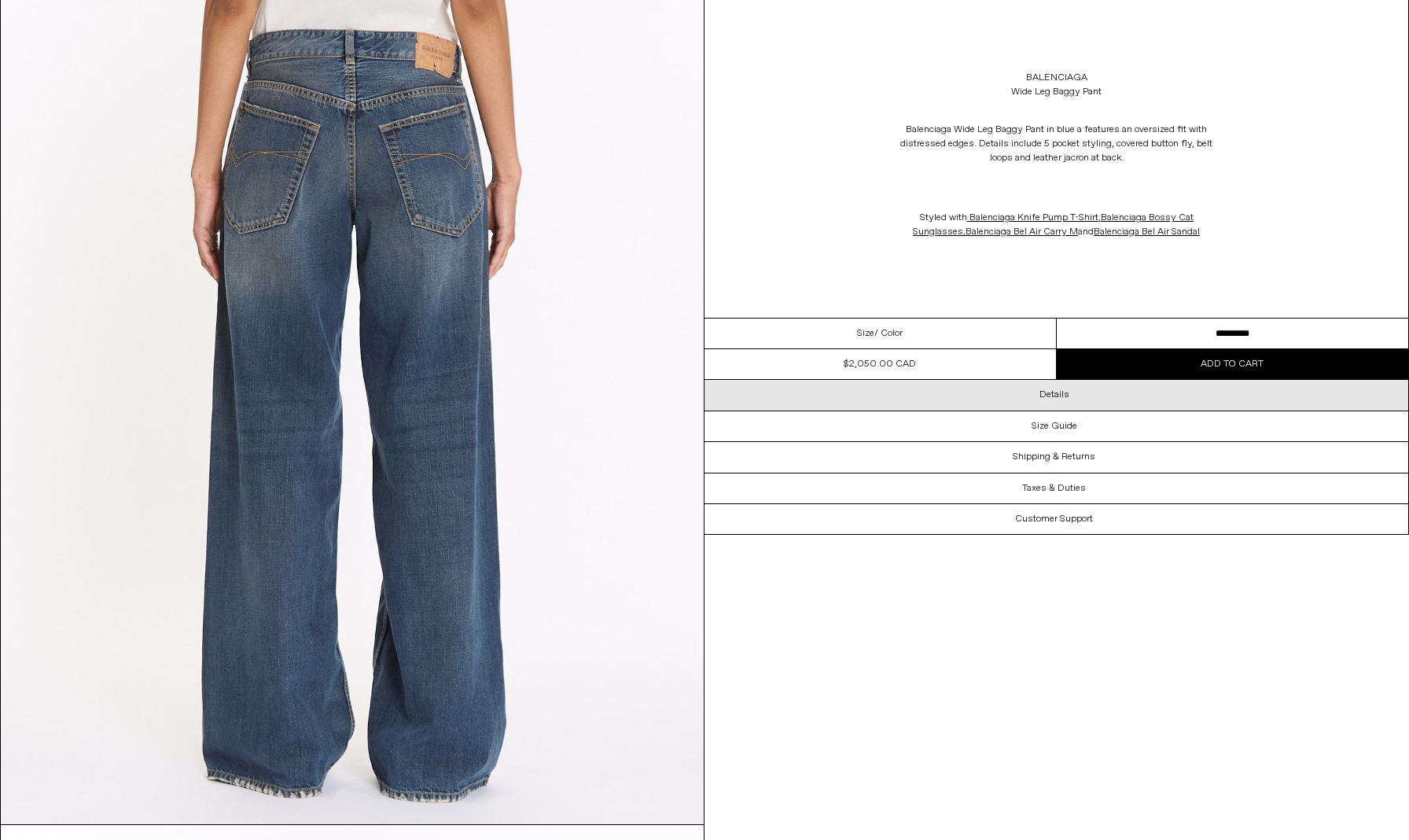
click at [1057, 395] on h3 "Details" at bounding box center [1055, 394] width 30 height 11
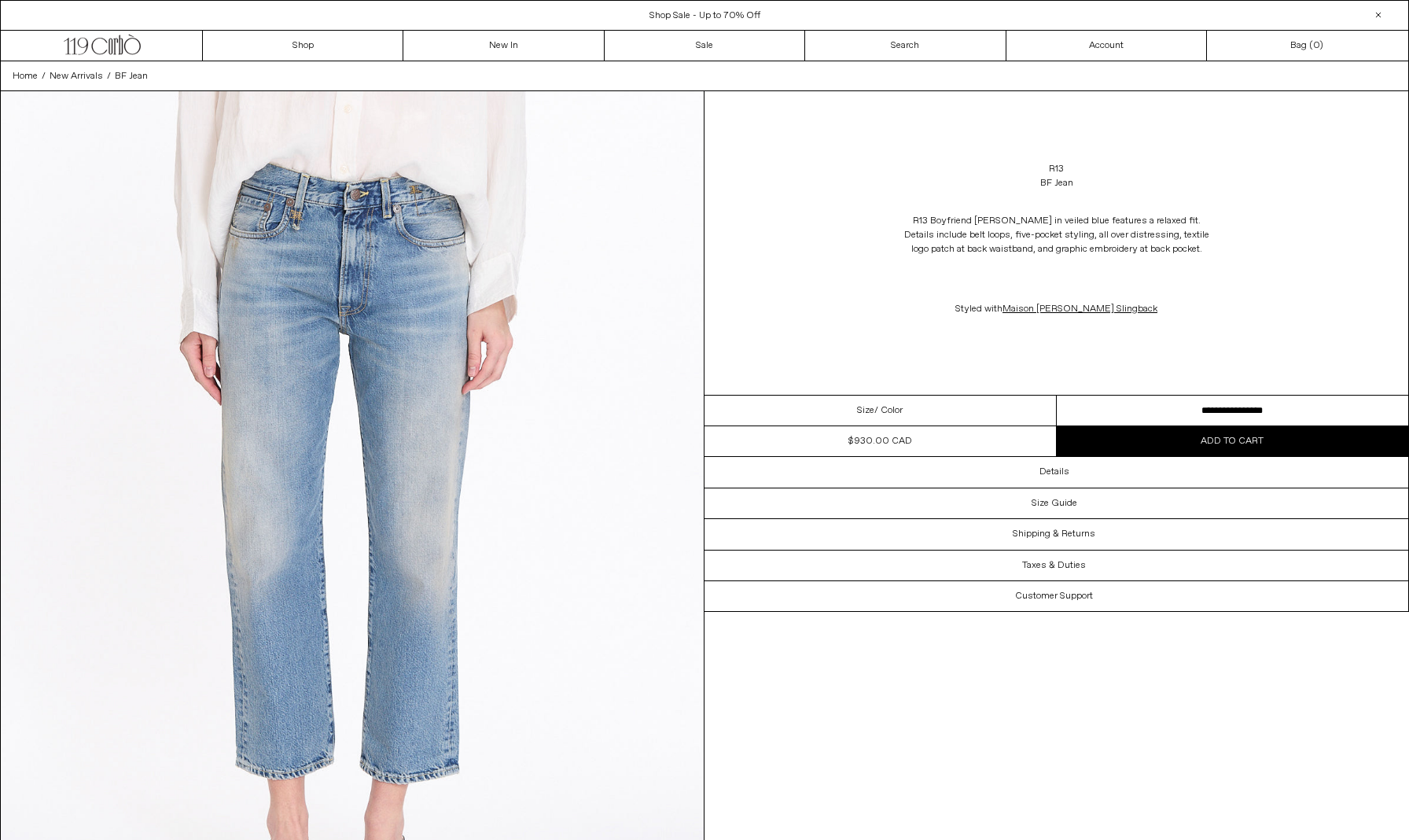
click at [1190, 394] on div "**********" at bounding box center [1056, 410] width 704 height 32
select select "**********"
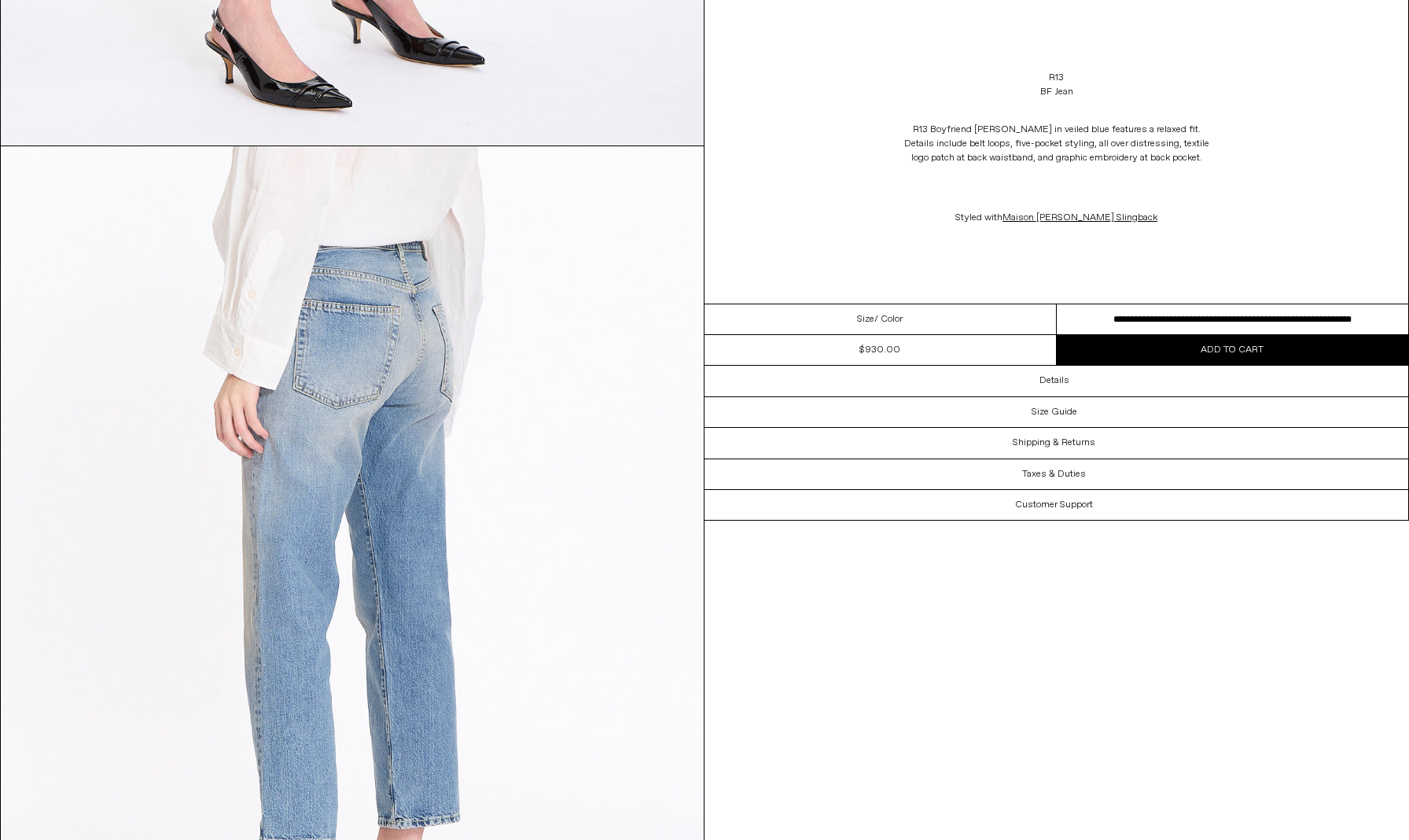
scroll to position [1789, 0]
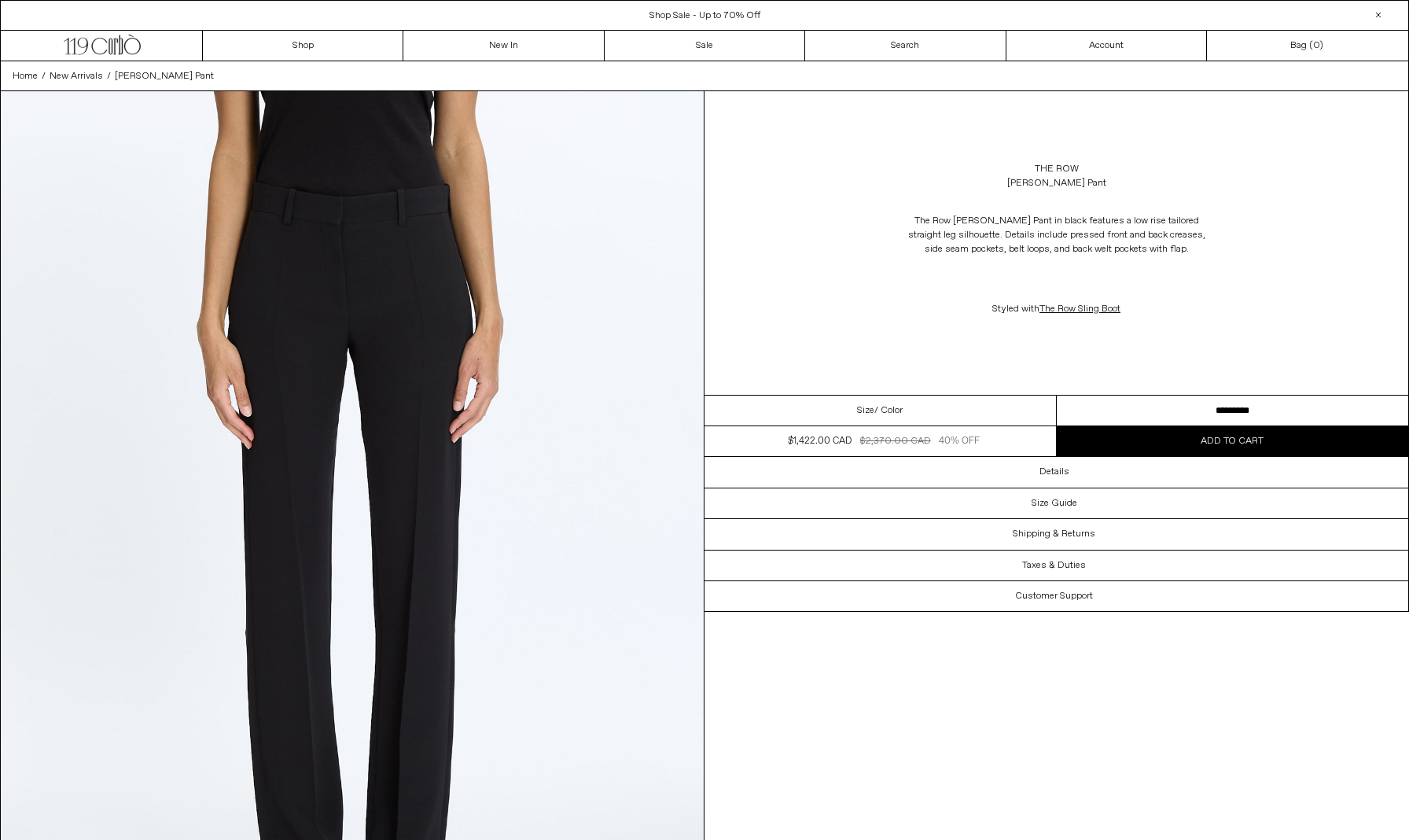
click at [1088, 409] on select "**********" at bounding box center [1233, 410] width 353 height 31
select select "**********"
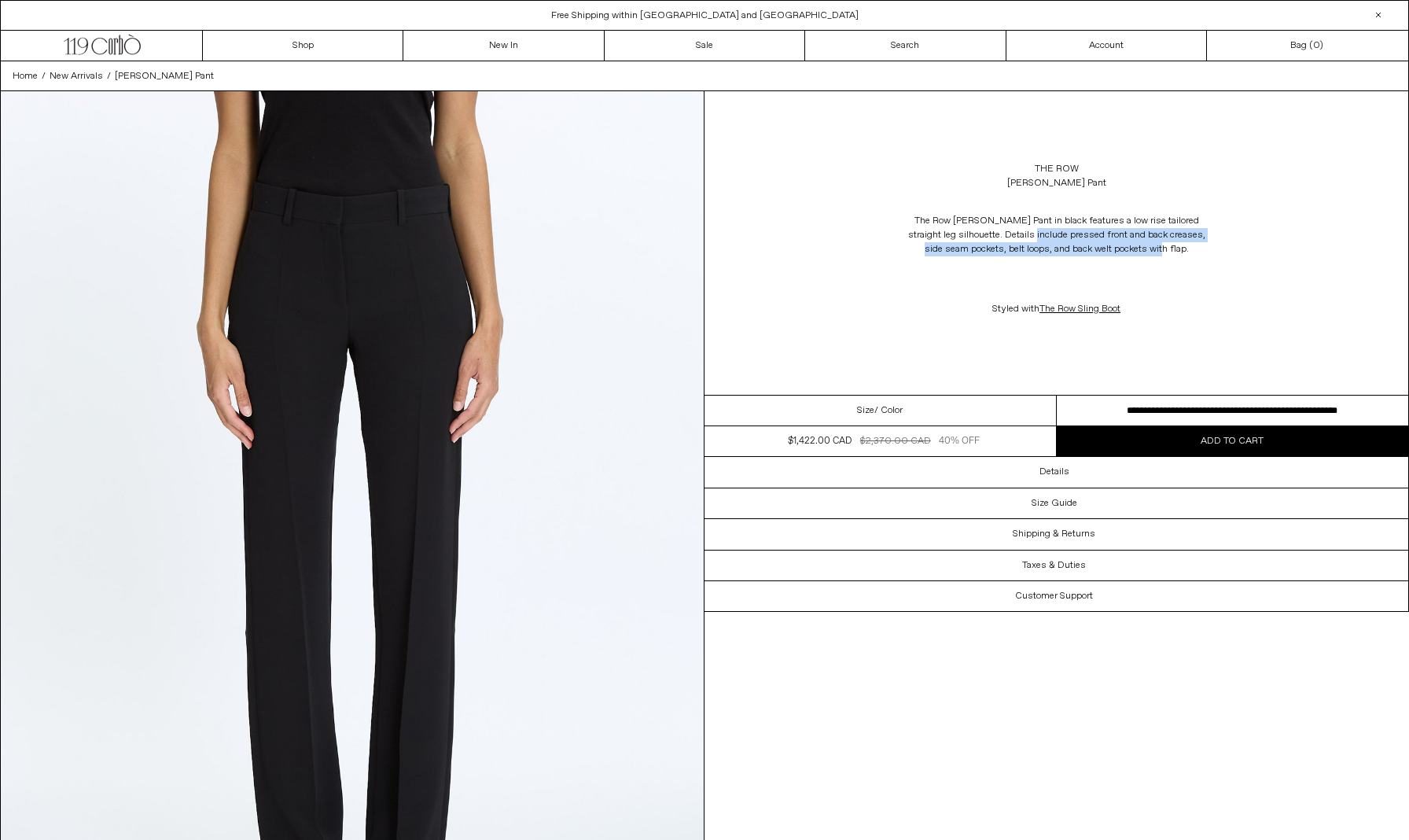
drag, startPoint x: 1020, startPoint y: 229, endPoint x: 1129, endPoint y: 257, distance: 112.5
click at [1131, 257] on p "The Row Selvie Pant in black features a low rise tailored straight leg silhouet…" at bounding box center [1057, 234] width 315 height 58
